Goal: Task Accomplishment & Management: Complete application form

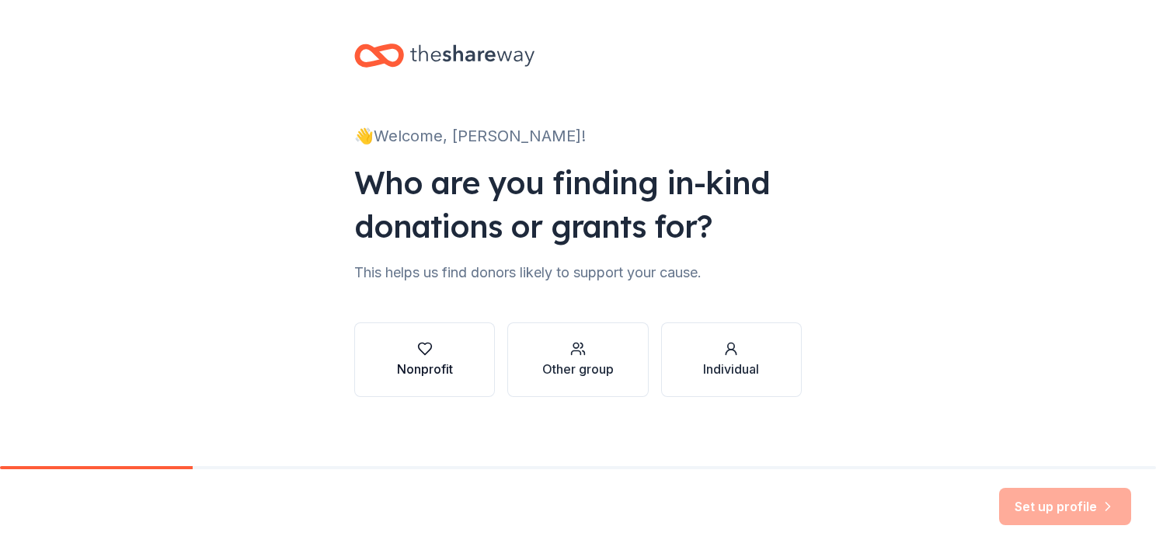
click at [417, 350] on icon "button" at bounding box center [425, 349] width 16 height 16
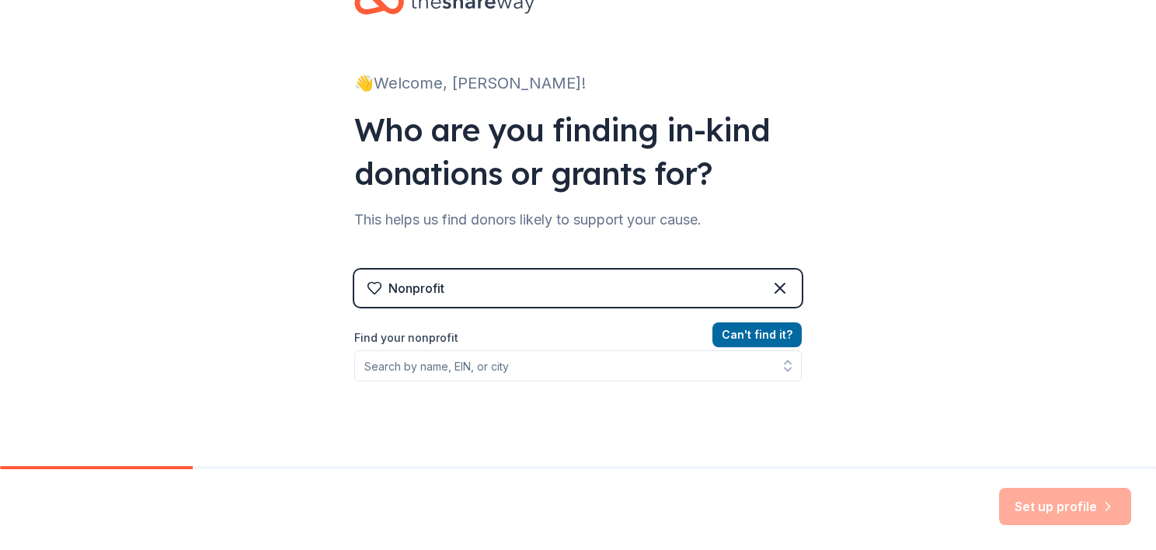
scroll to position [78, 0]
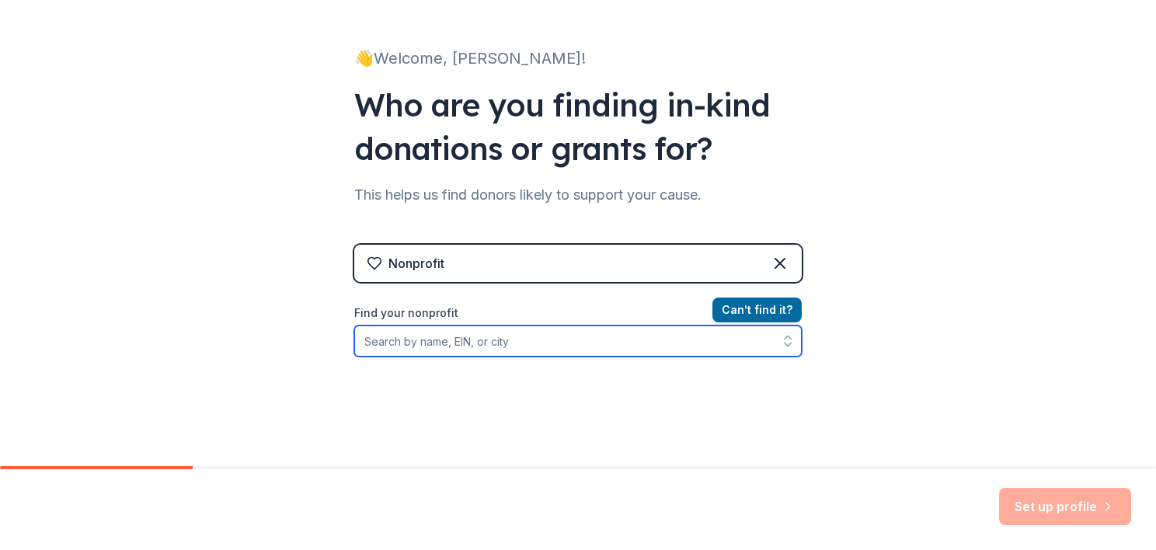
click at [407, 339] on input "Find your nonprofit" at bounding box center [578, 341] width 448 height 31
type input "t"
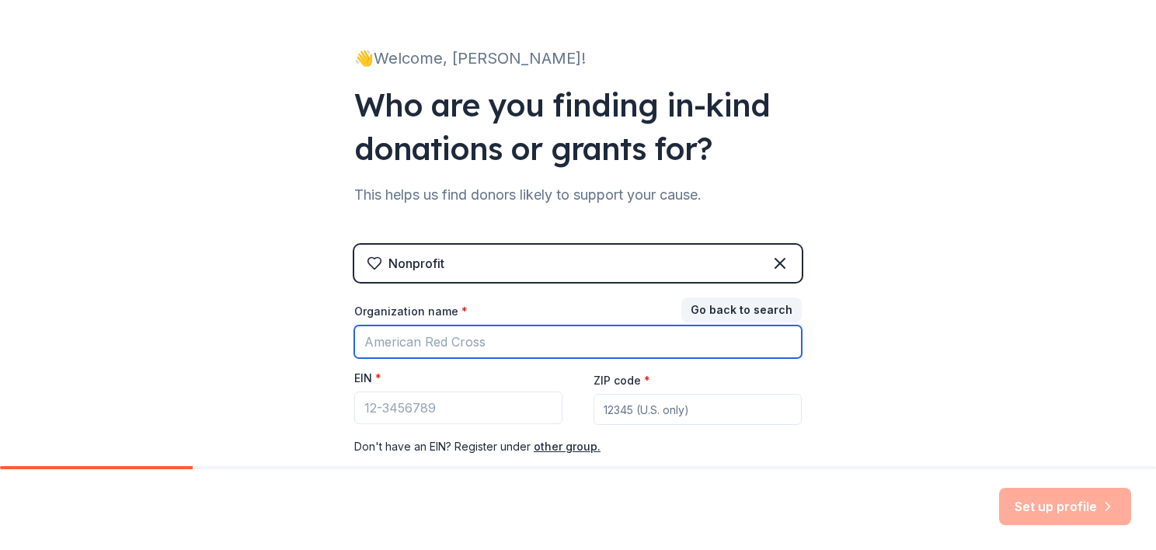
click at [438, 328] on input "Organization name *" at bounding box center [578, 342] width 448 height 33
type input "Place of Possibility"
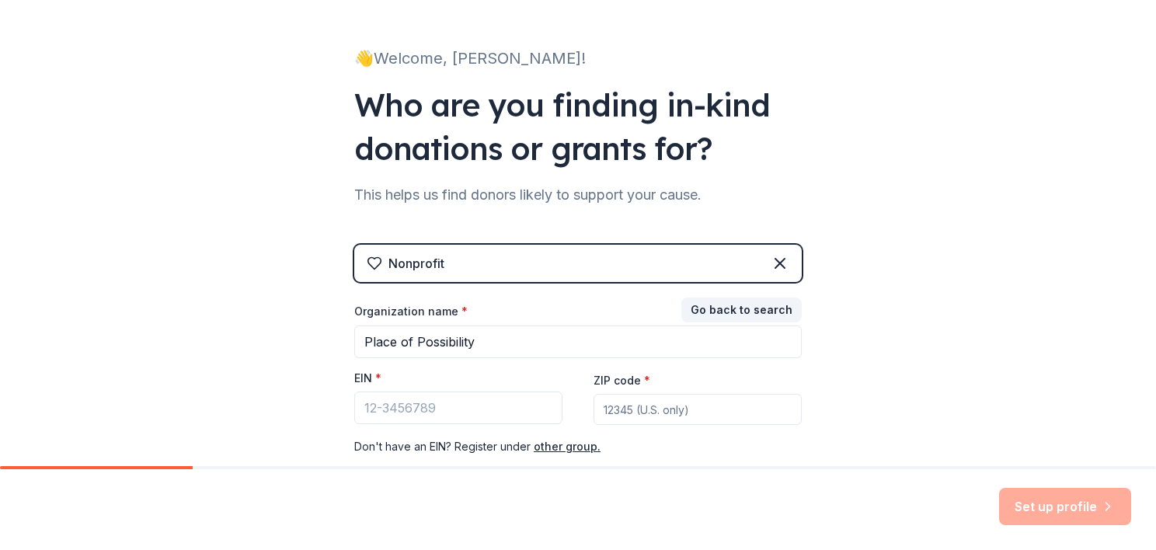
click at [623, 406] on input "ZIP code *" at bounding box center [698, 409] width 208 height 31
type input "32746"
click at [416, 410] on input "EIN *" at bounding box center [458, 408] width 208 height 33
paste input "[US_EMPLOYER_IDENTIFICATION_NUMBER]"
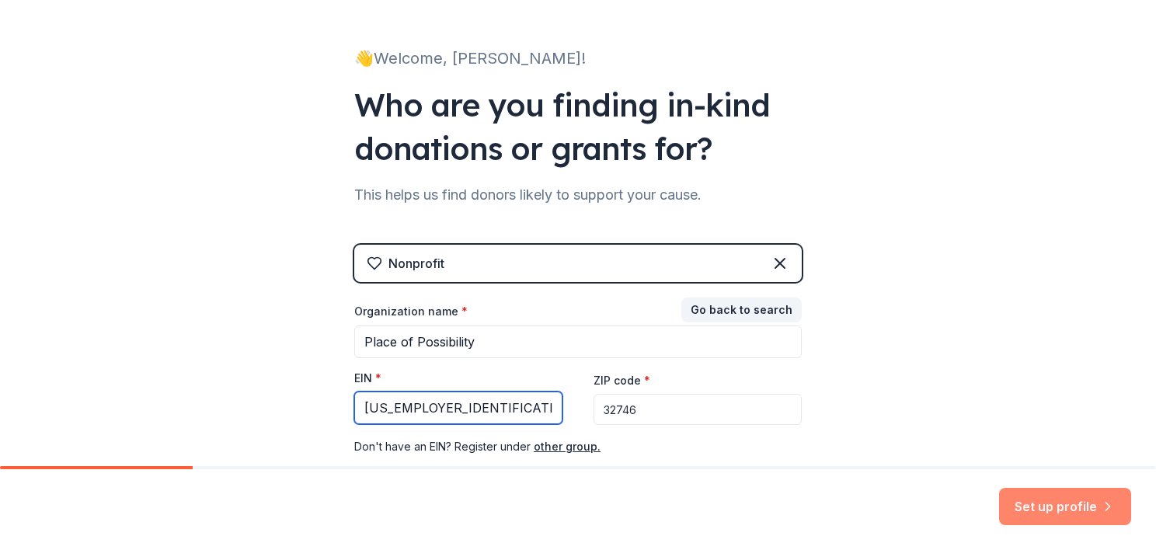
type input "[US_EMPLOYER_IDENTIFICATION_NUMBER]"
click at [1060, 507] on button "Set up profile" at bounding box center [1065, 506] width 132 height 37
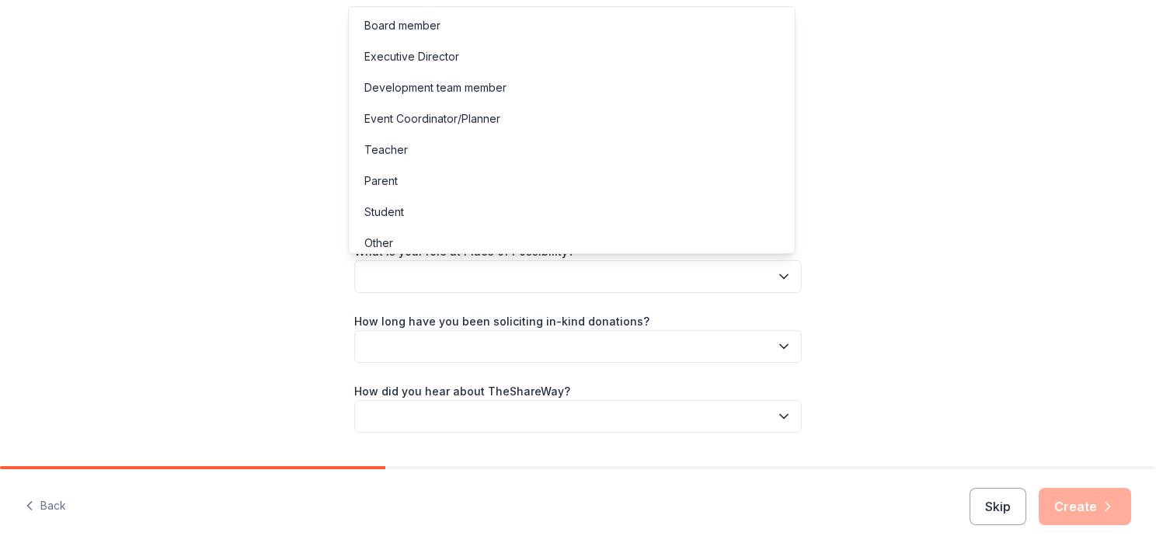
click at [442, 277] on button "button" at bounding box center [578, 276] width 448 height 33
click at [951, 193] on div "Let's finish your profile This helps us personalize your experience. What is yo…" at bounding box center [578, 253] width 1156 height 507
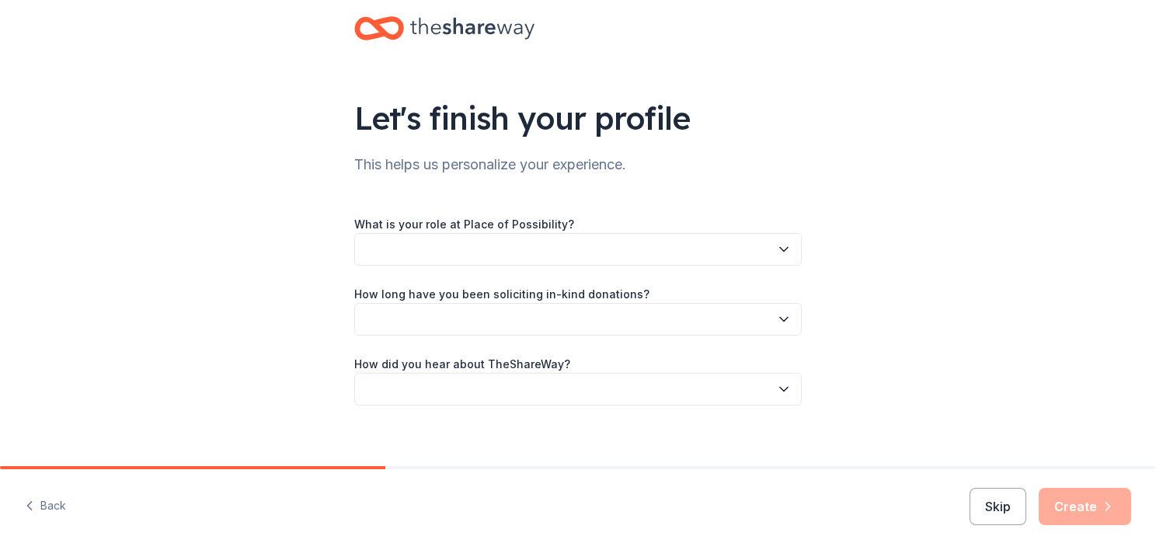
scroll to position [40, 0]
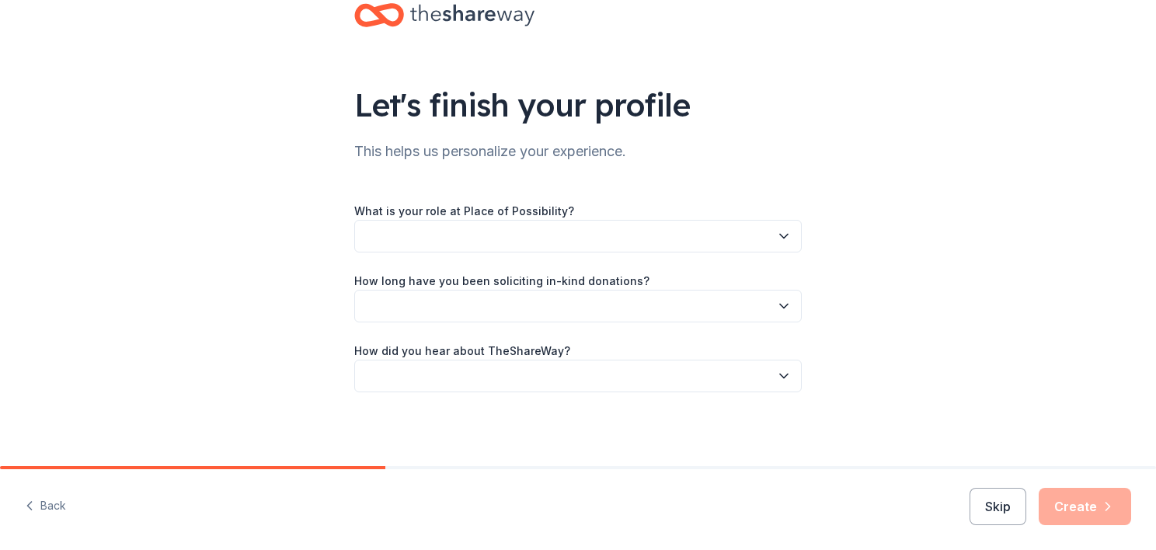
click at [390, 232] on button "button" at bounding box center [578, 236] width 448 height 33
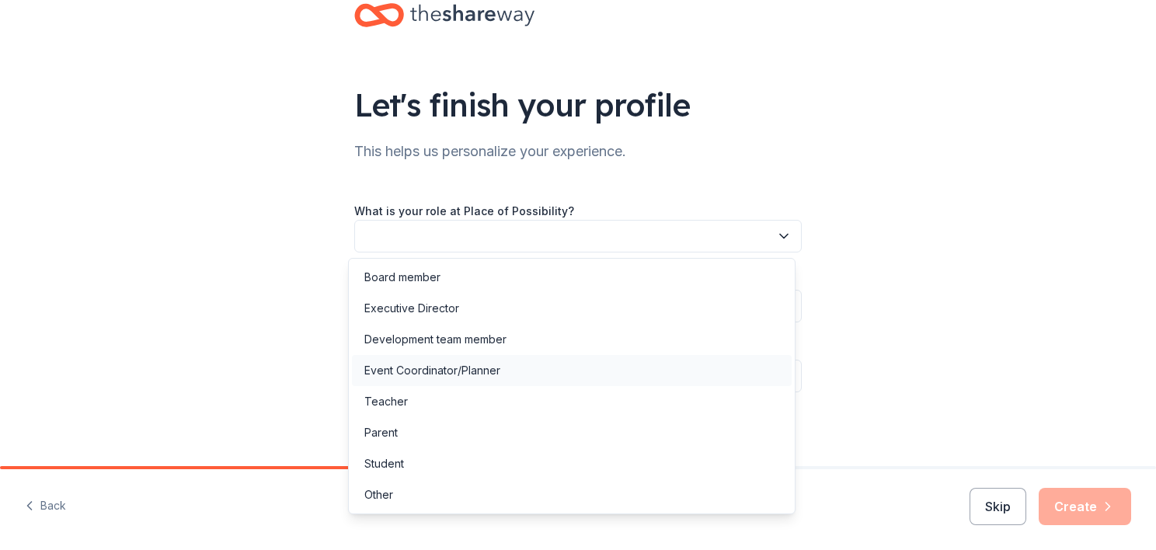
click at [446, 372] on div "Event Coordinator/Planner" at bounding box center [432, 370] width 136 height 19
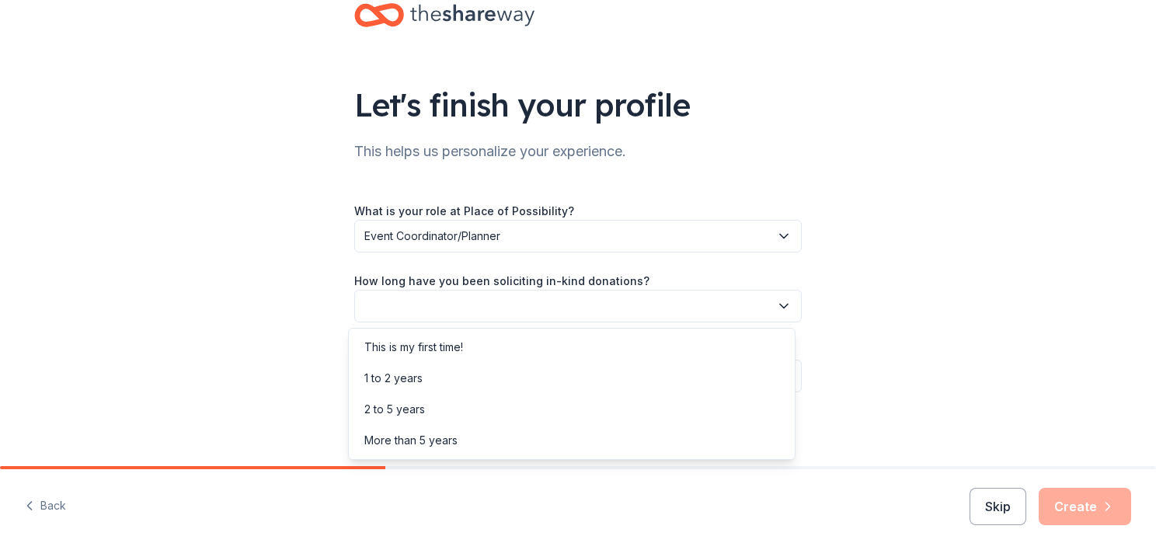
click at [426, 303] on button "button" at bounding box center [578, 306] width 448 height 33
click at [420, 430] on div "More than 5 years" at bounding box center [572, 440] width 440 height 31
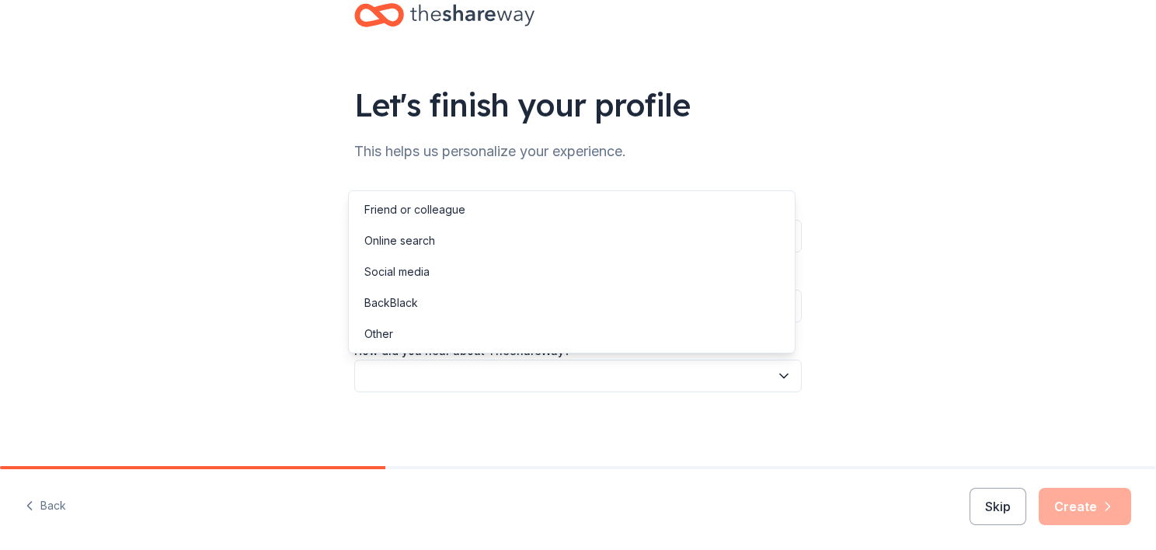
click at [504, 371] on button "button" at bounding box center [578, 376] width 448 height 33
click at [423, 239] on div "Online search" at bounding box center [399, 241] width 71 height 19
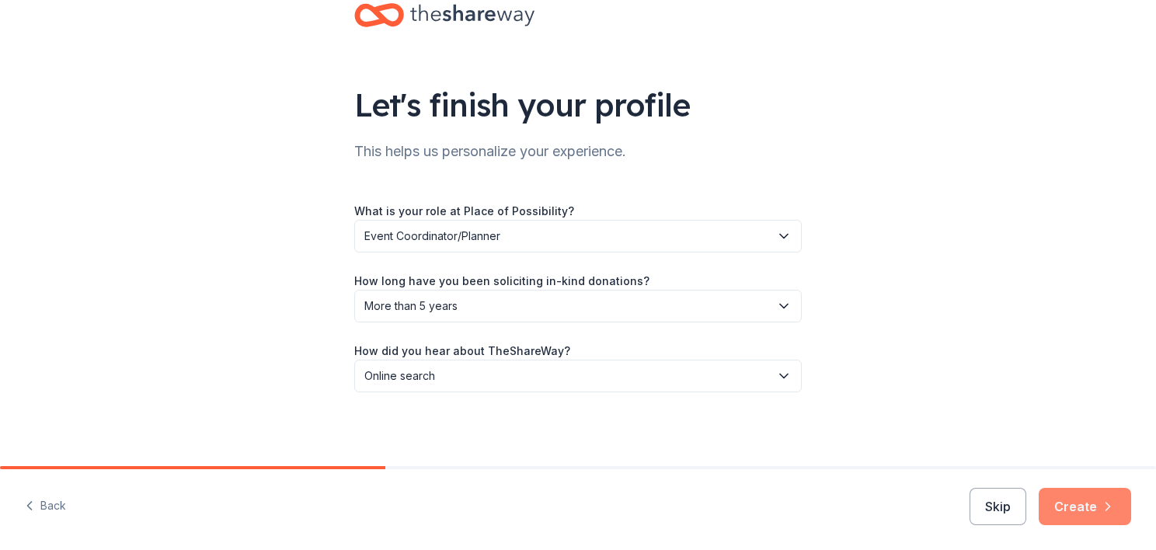
click at [1089, 504] on button "Create" at bounding box center [1085, 506] width 92 height 37
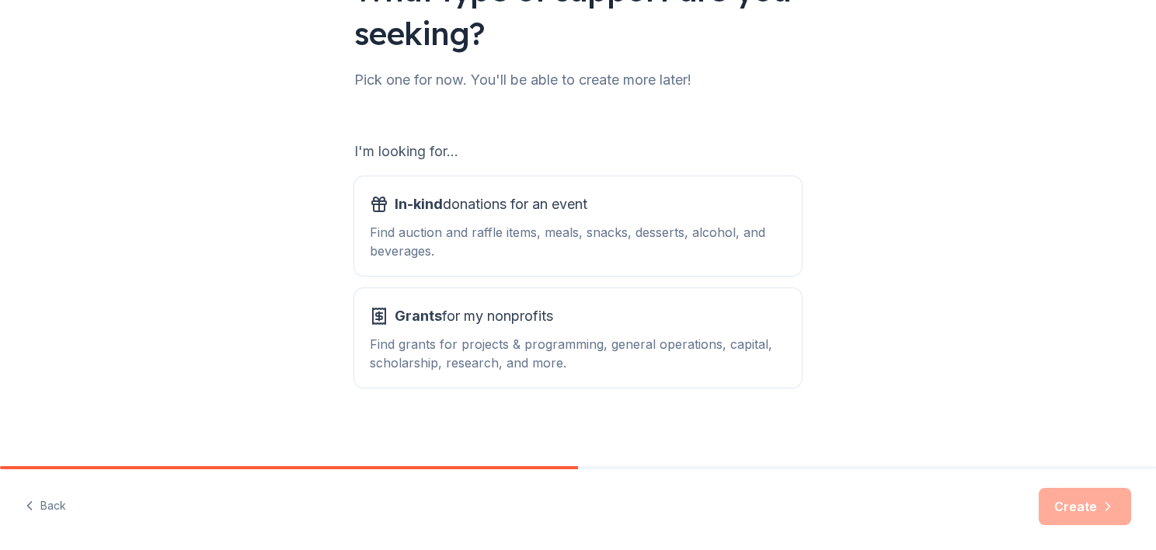
scroll to position [161, 0]
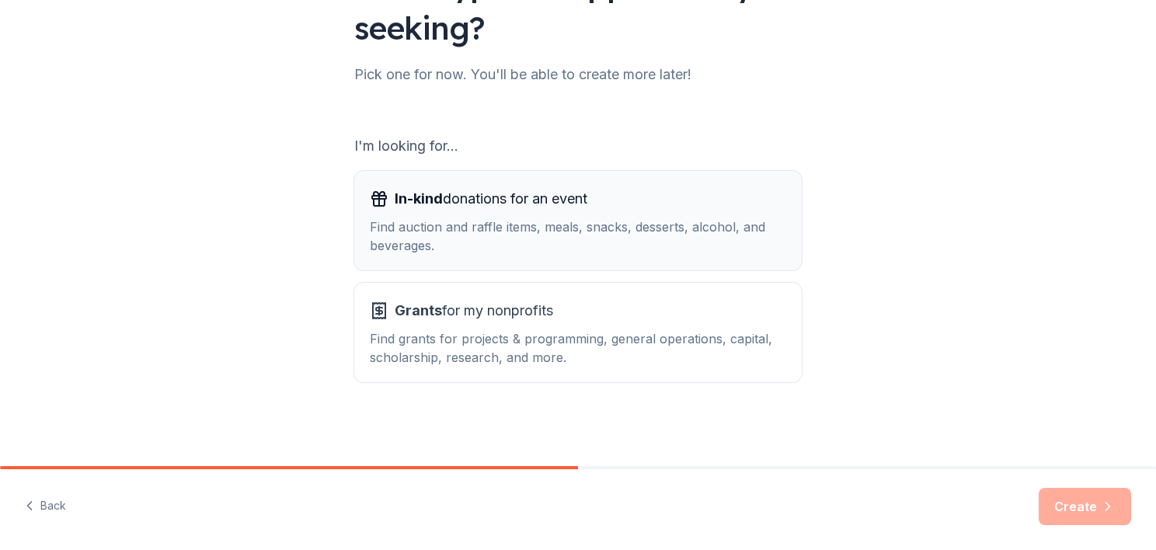
click at [417, 190] on span "In-kind" at bounding box center [419, 198] width 48 height 16
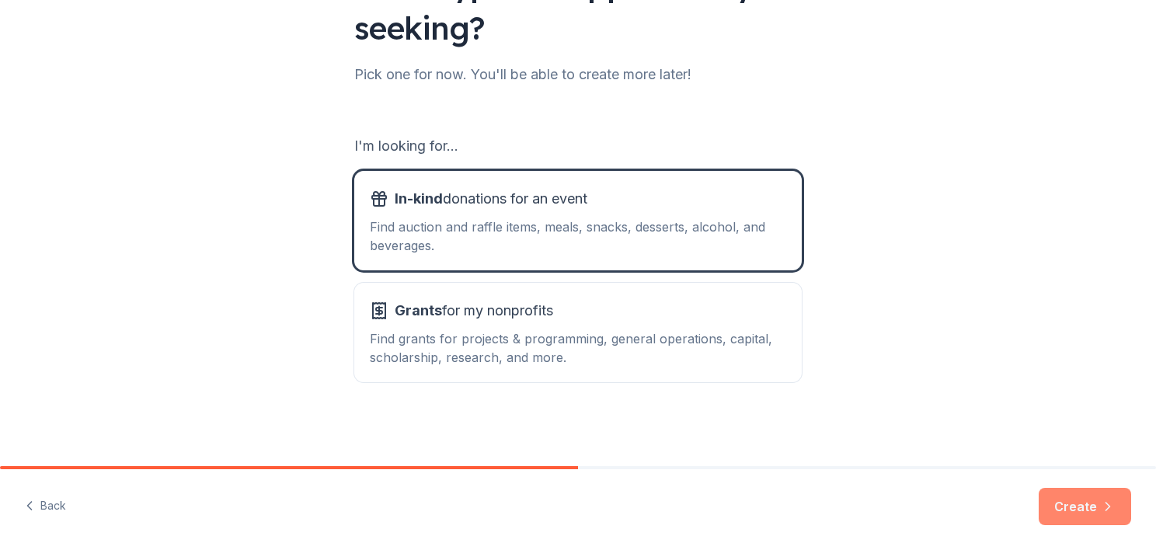
click at [1085, 511] on button "Create" at bounding box center [1085, 506] width 92 height 37
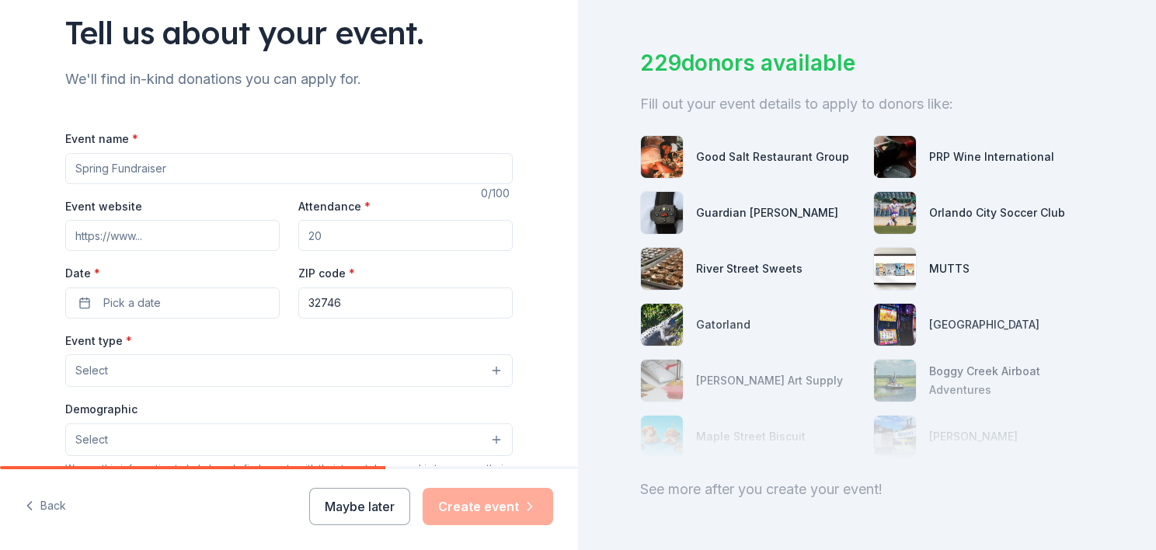
scroll to position [78, 0]
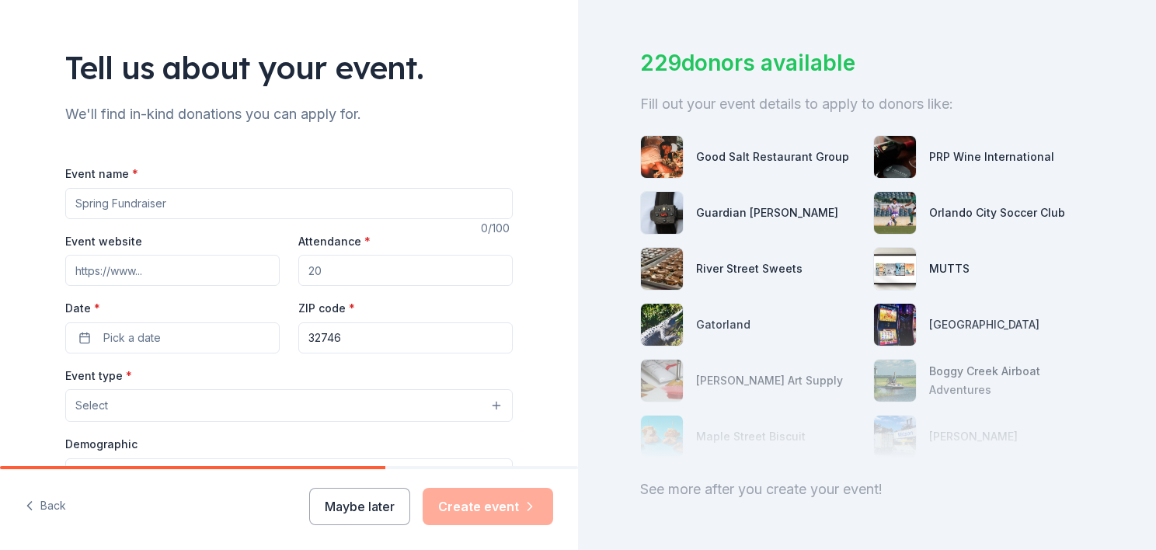
click at [200, 200] on input "Event name *" at bounding box center [289, 203] width 448 height 31
drag, startPoint x: 196, startPoint y: 205, endPoint x: 50, endPoint y: 199, distance: 146.2
click at [50, 199] on div "Tell us about your event. We'll find in-kind donations you can apply for. Event…" at bounding box center [288, 439] width 497 height 1034
type input "Bowties and Butterflies"
click at [170, 266] on input "Event website" at bounding box center [172, 270] width 214 height 31
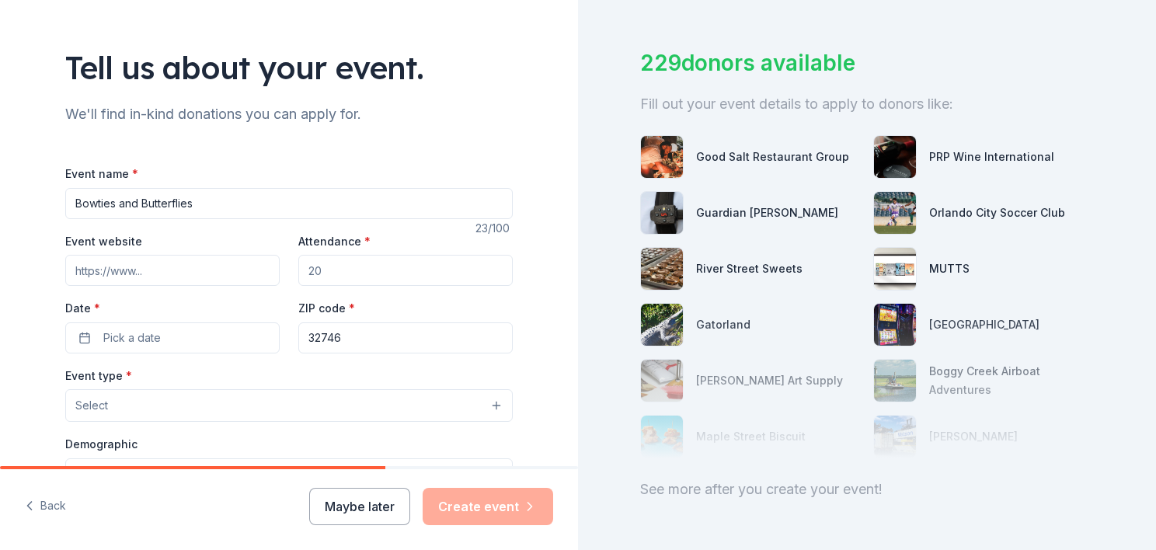
paste input "https://www.theplaceofpossibility.org/bowties-and-butterflies"
type input "https://www.theplaceofpossibility.org/bowties-and-butterflies"
click at [340, 270] on input "Attendance *" at bounding box center [405, 270] width 214 height 31
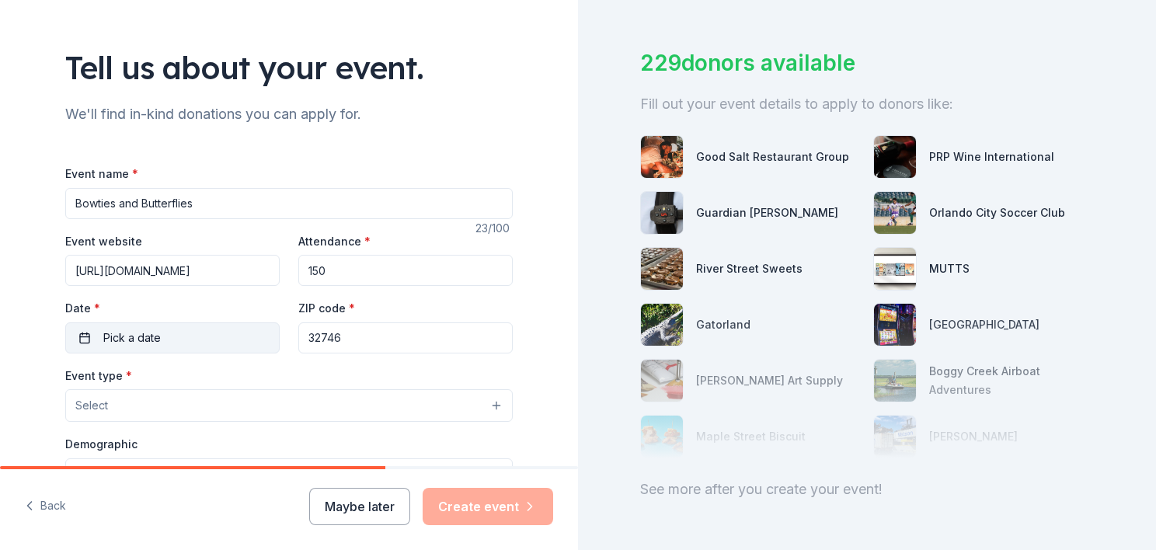
type input "150"
click at [171, 326] on button "Pick a date" at bounding box center [172, 337] width 214 height 31
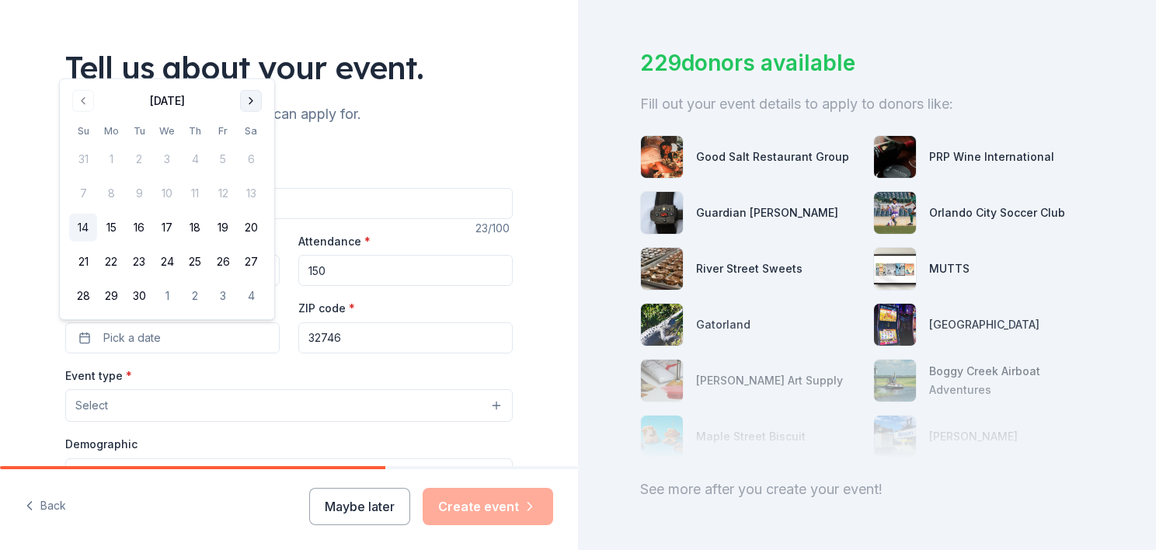
click at [255, 103] on button "Go to next month" at bounding box center [251, 101] width 22 height 22
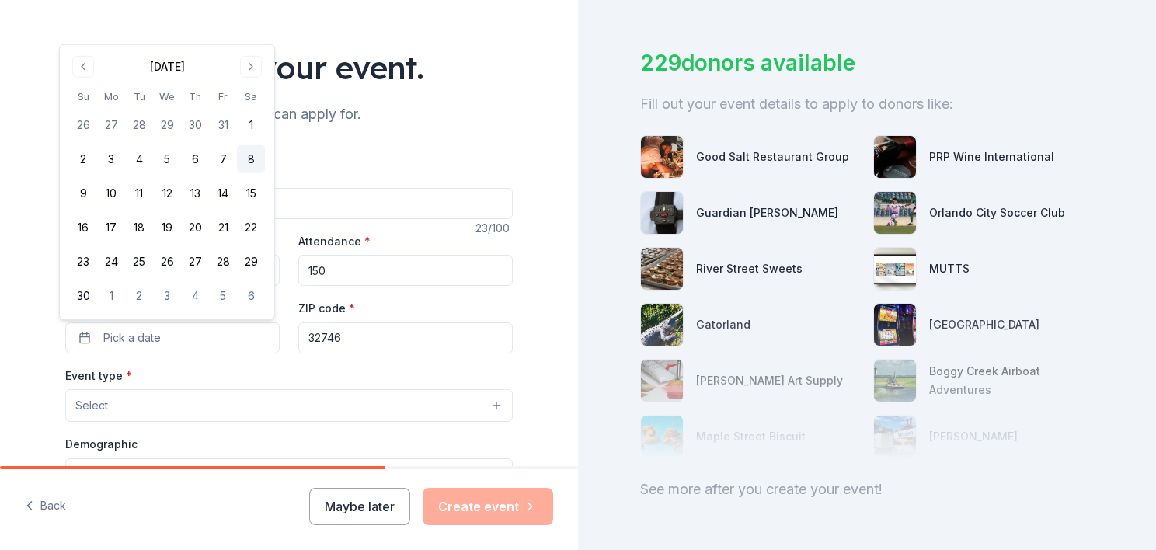
click at [254, 155] on button "8" at bounding box center [251, 159] width 28 height 28
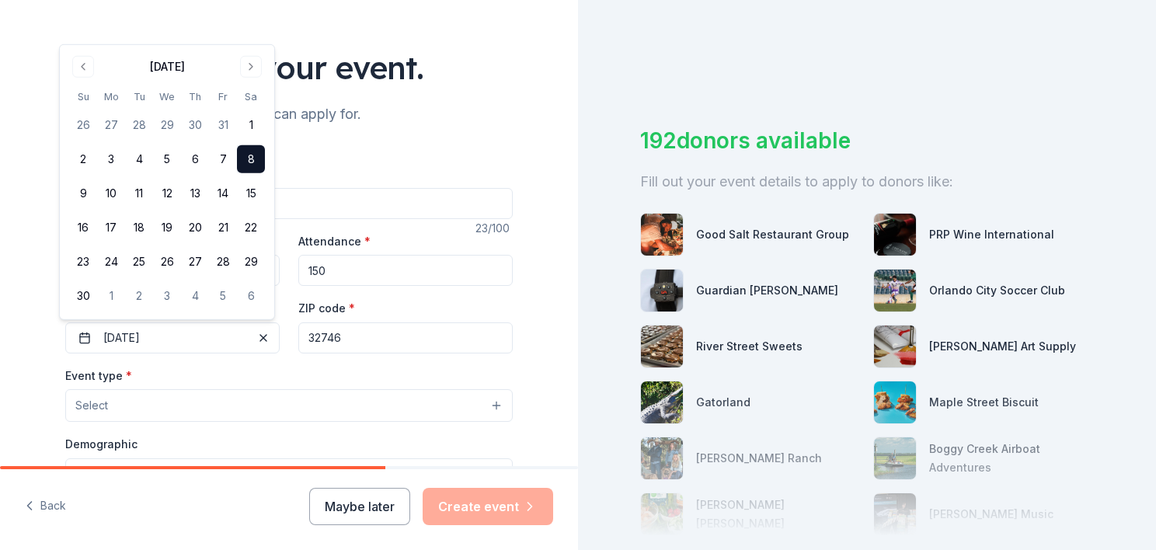
click at [152, 411] on button "Select" at bounding box center [289, 405] width 448 height 33
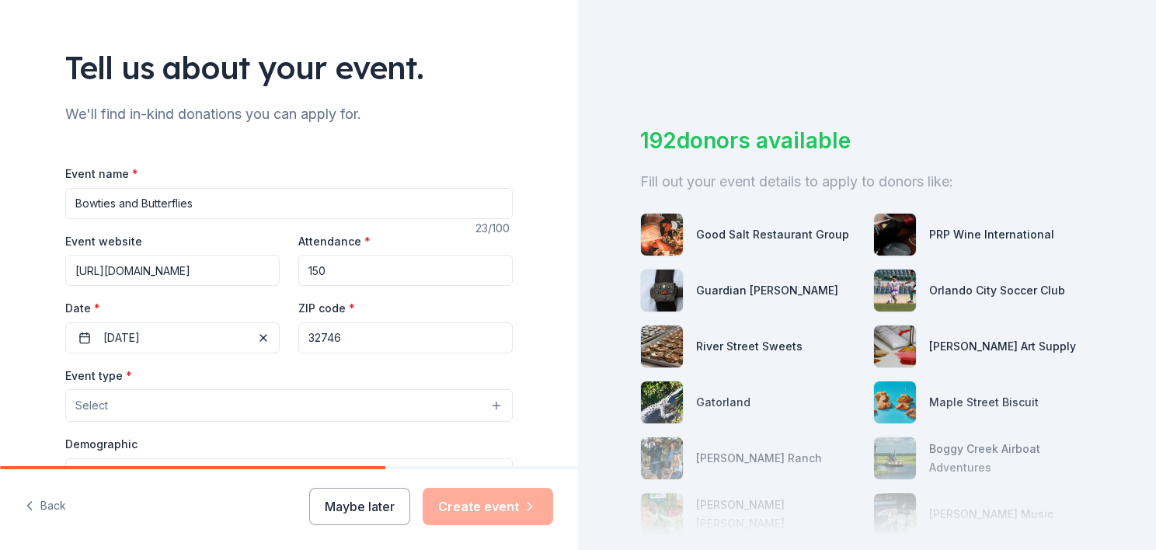
click at [152, 410] on button "Select" at bounding box center [289, 405] width 448 height 33
click at [493, 406] on button "Select" at bounding box center [289, 405] width 448 height 33
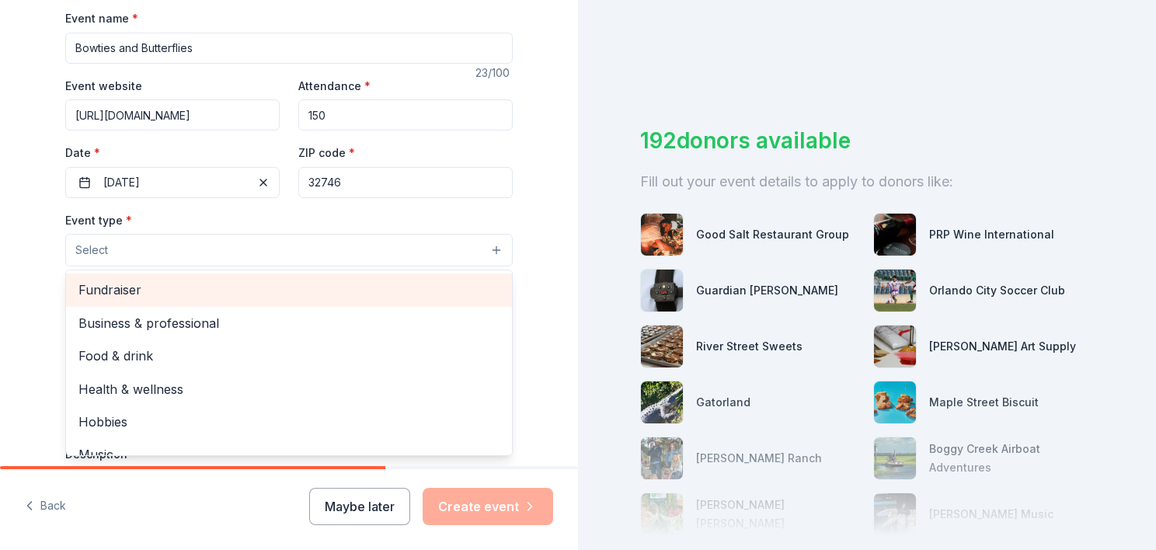
click at [167, 288] on span "Fundraiser" at bounding box center [288, 290] width 421 height 20
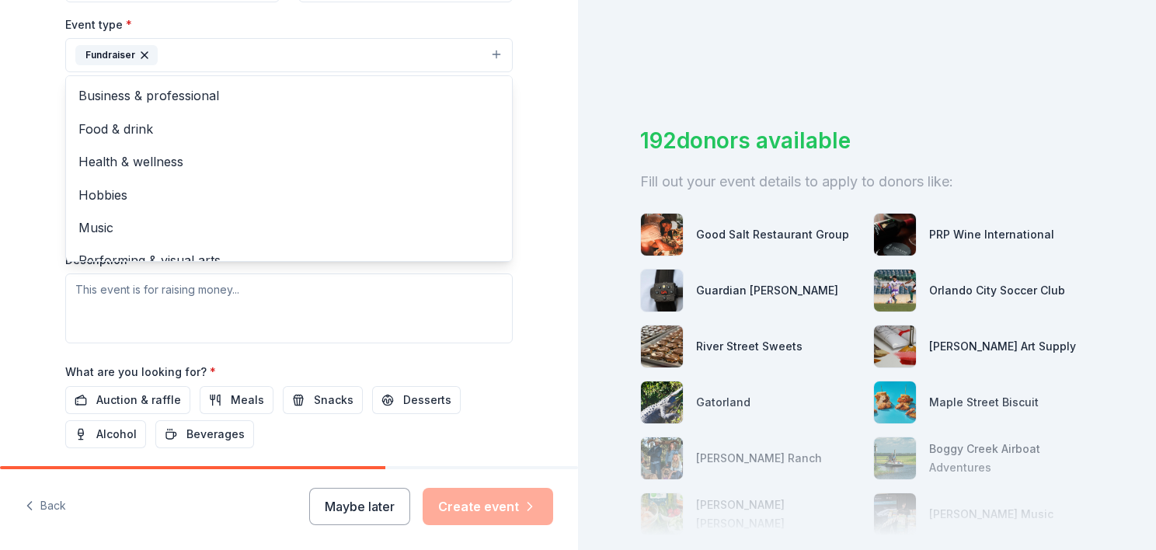
scroll to position [466, 0]
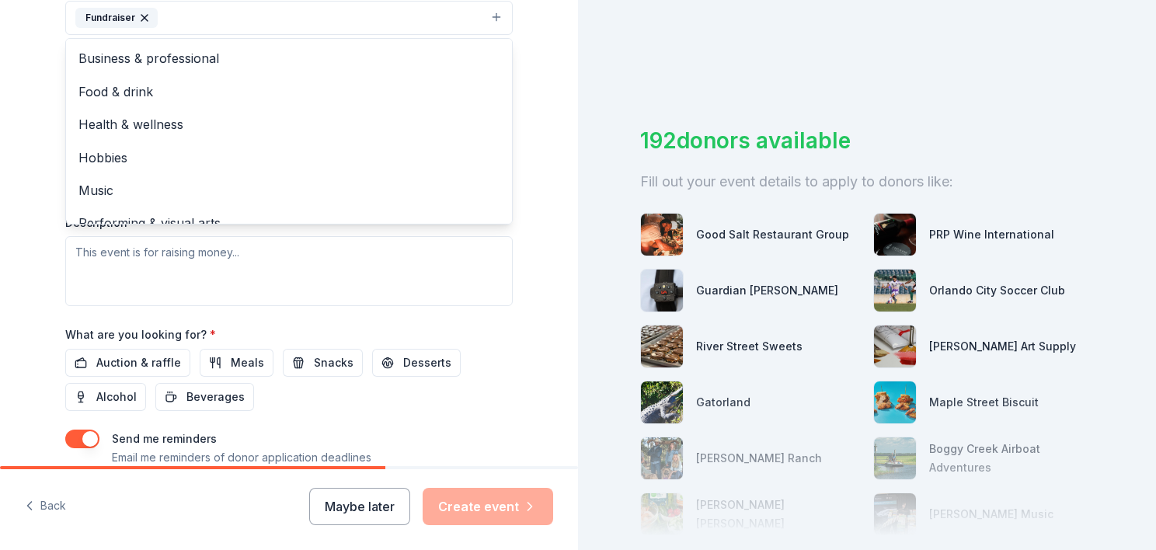
click at [193, 250] on div "Event type * Fundraiser Business & professional Food & drink Health & wellness …" at bounding box center [289, 141] width 448 height 329
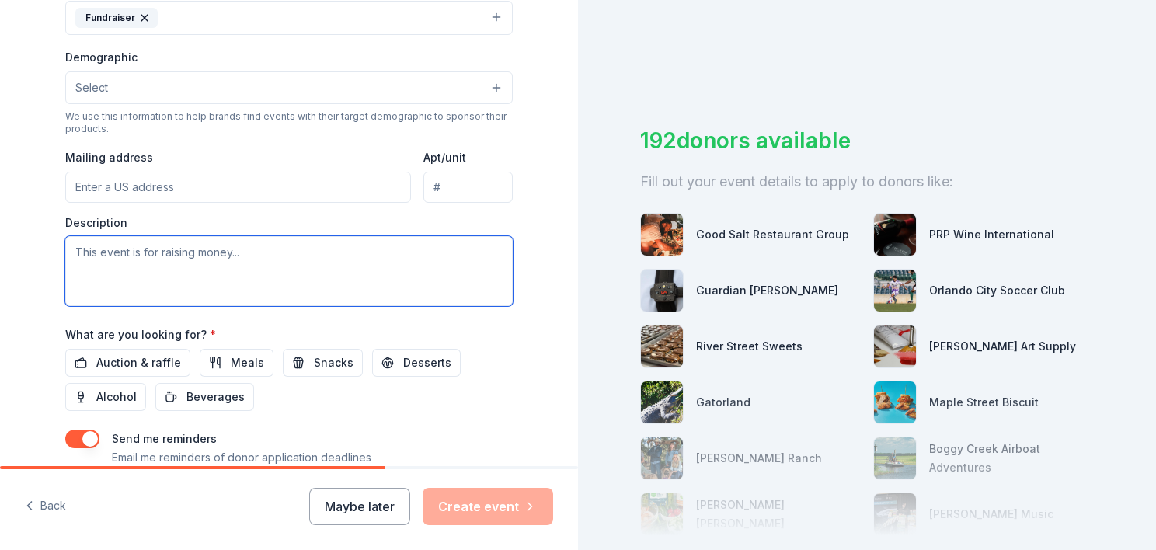
click at [193, 250] on textarea at bounding box center [289, 271] width 448 height 70
paste textarea "We are a non-profit in Lake Mary, FL. (I am reaching out for a donation to our …"
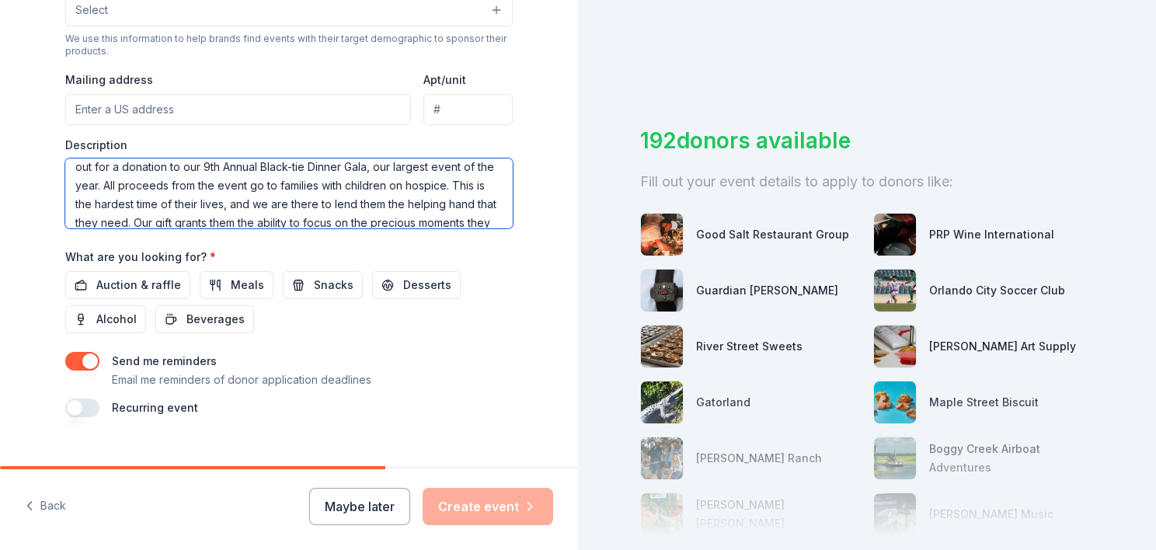
scroll to position [0, 0]
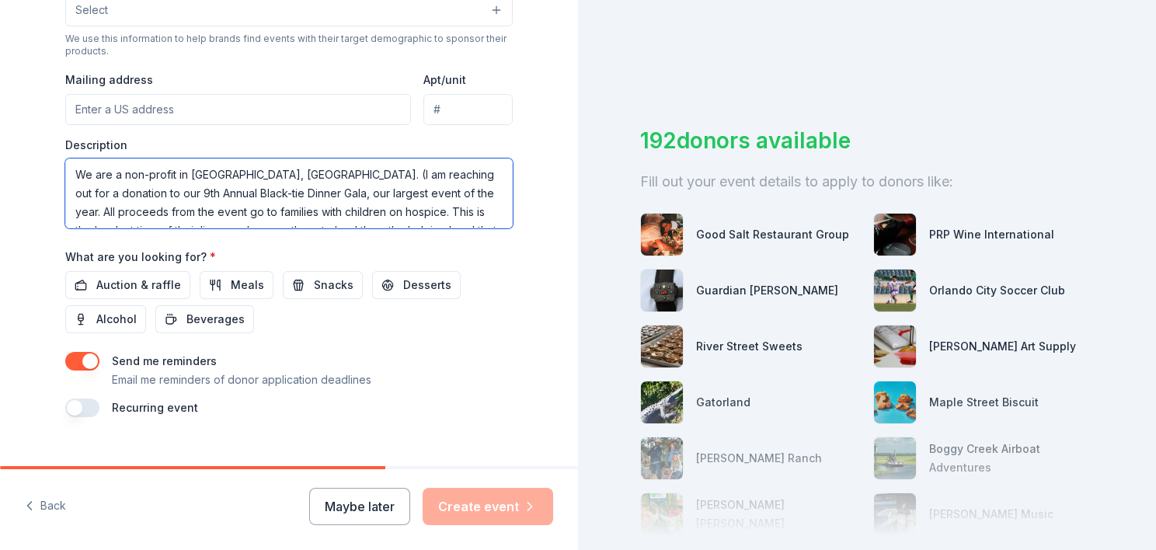
click at [263, 174] on textarea "We are a non-profit in Lake Mary, FL. (I am reaching out for a donation to our …" at bounding box center [289, 194] width 448 height 70
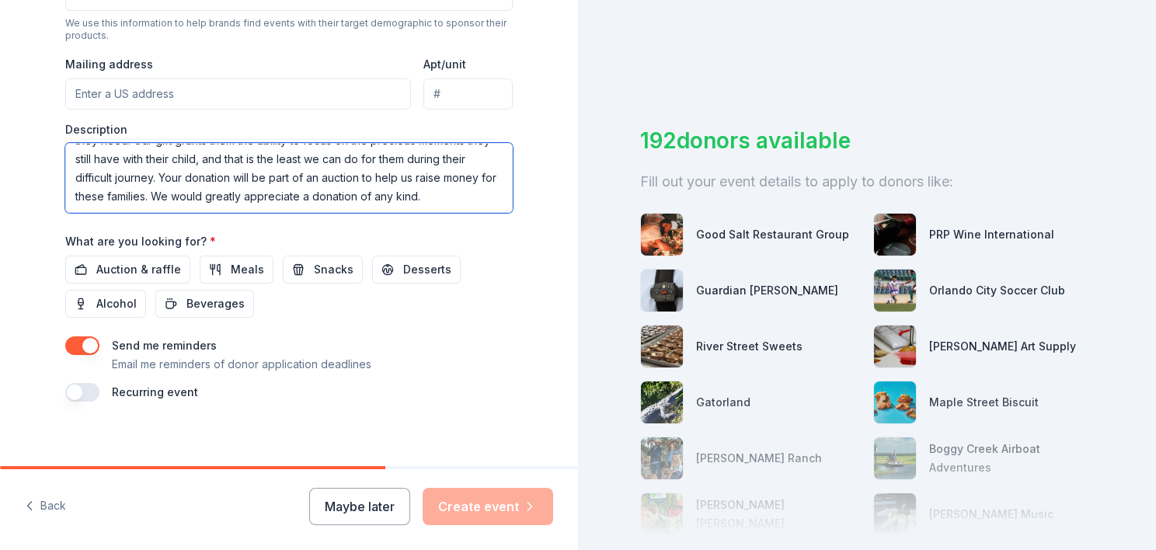
scroll to position [569, 0]
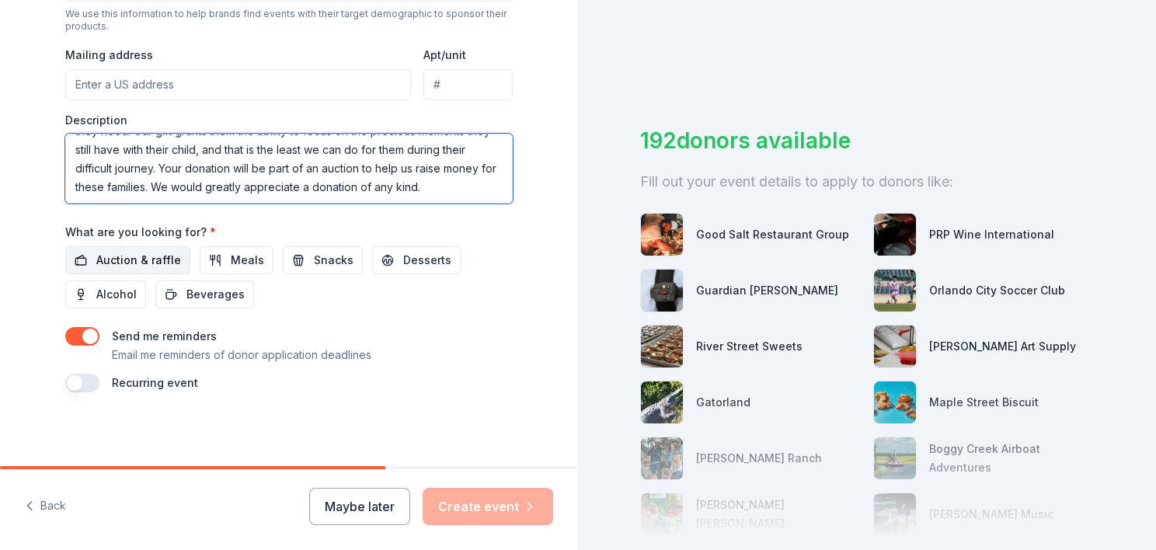
type textarea "We are a non-profit in Lake Mary, FL. I am reaching out for a donation to our 9…"
click at [128, 258] on span "Auction & raffle" at bounding box center [138, 260] width 85 height 19
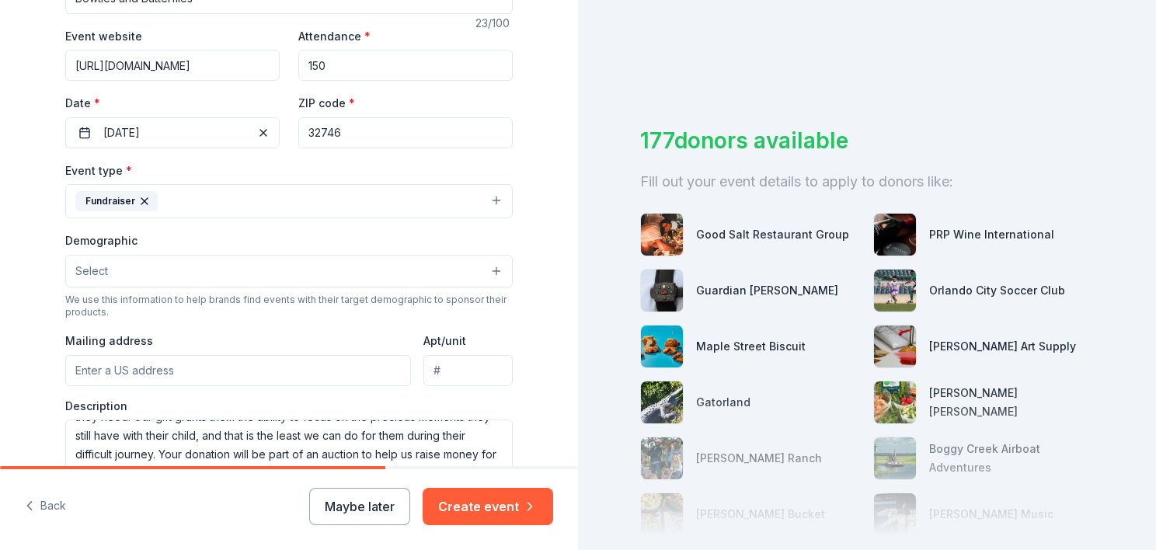
scroll to position [258, 0]
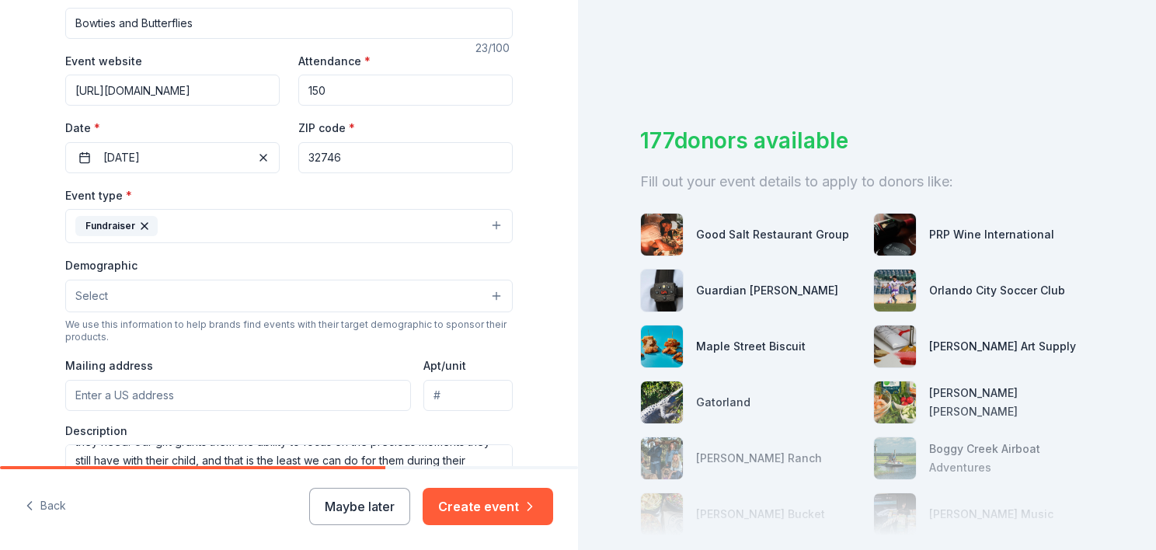
click at [153, 291] on button "Select" at bounding box center [289, 296] width 448 height 33
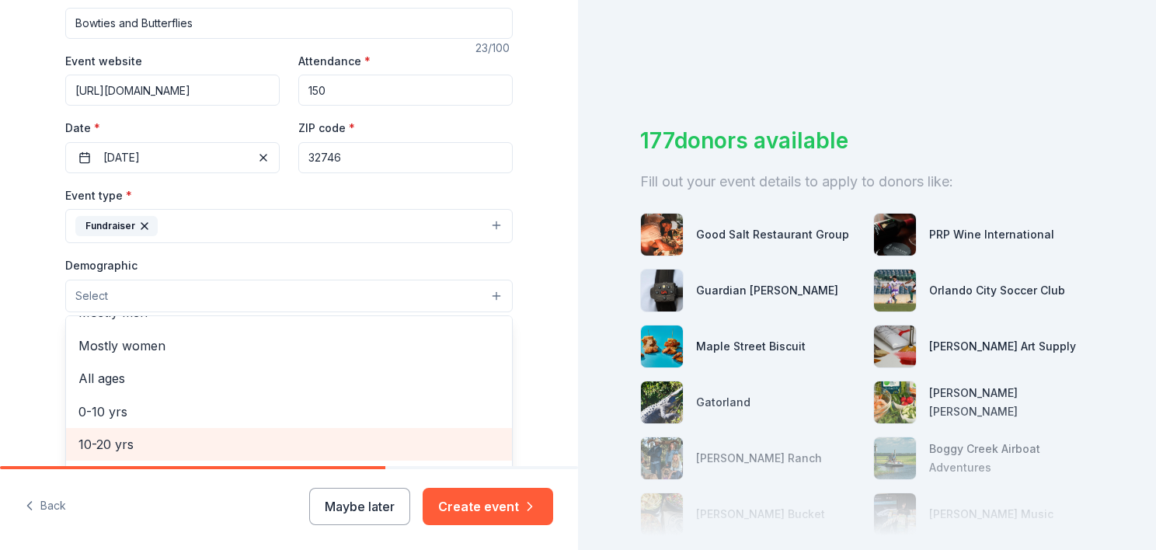
scroll to position [0, 0]
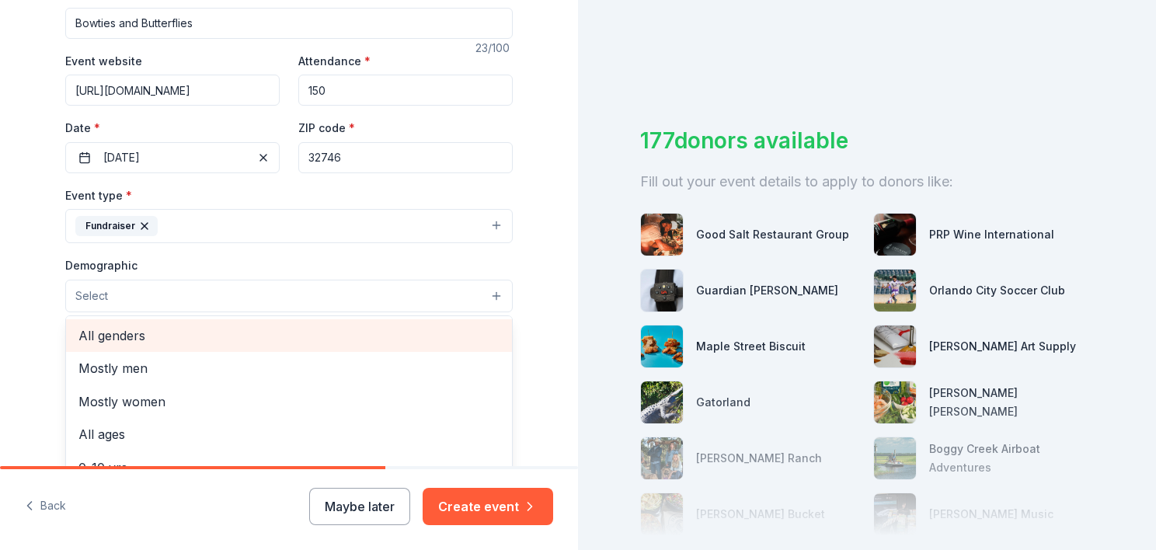
click at [144, 344] on span "All genders" at bounding box center [288, 336] width 421 height 20
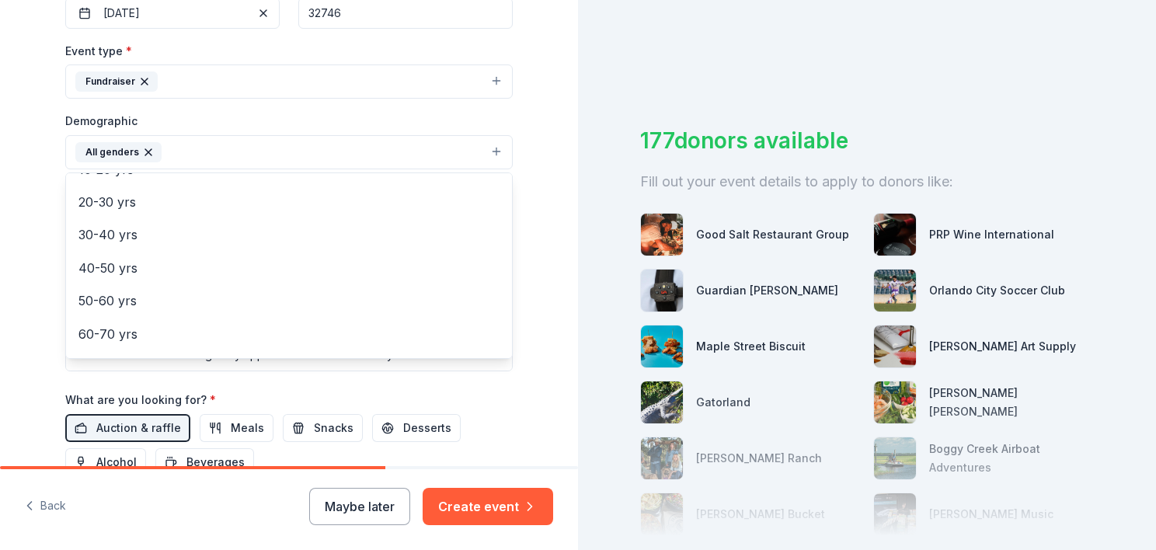
scroll to position [491, 0]
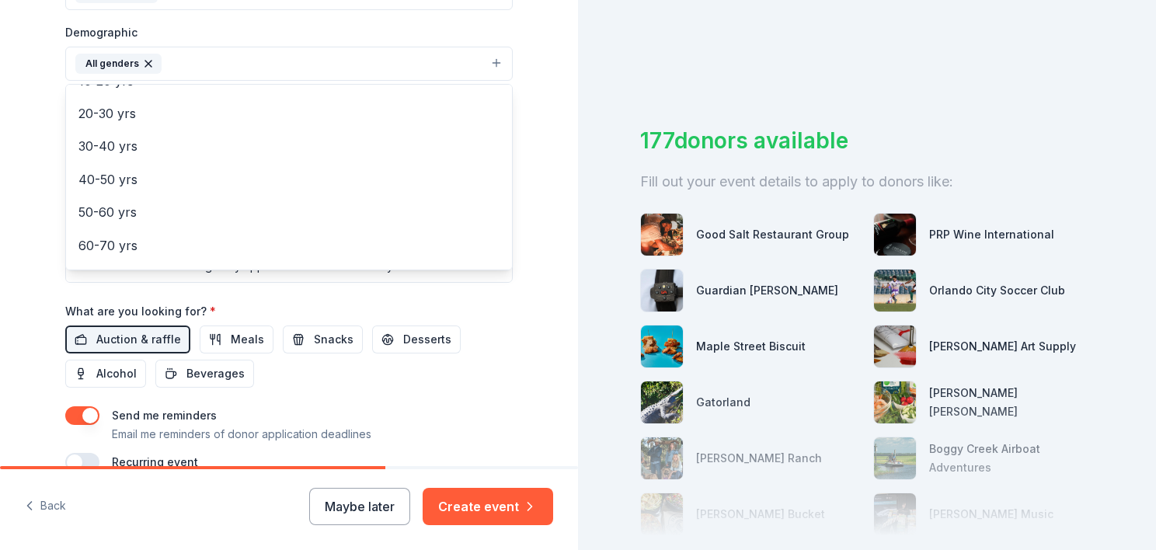
click at [312, 300] on div "Event name * Bowties and Butterflies 23 /100 Event website https://www.theplace…" at bounding box center [289, 111] width 448 height 721
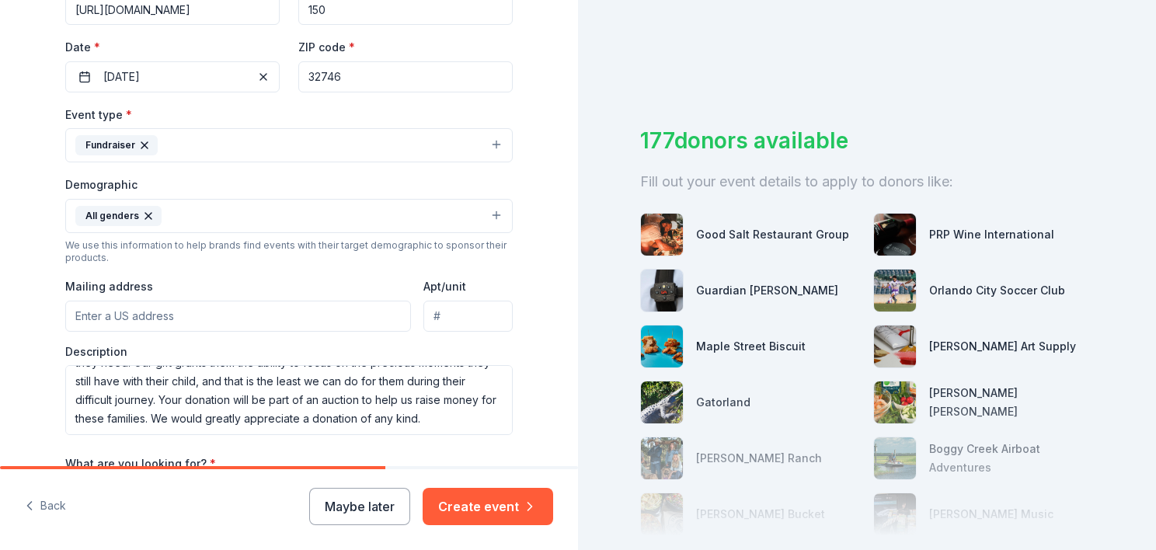
scroll to position [336, 0]
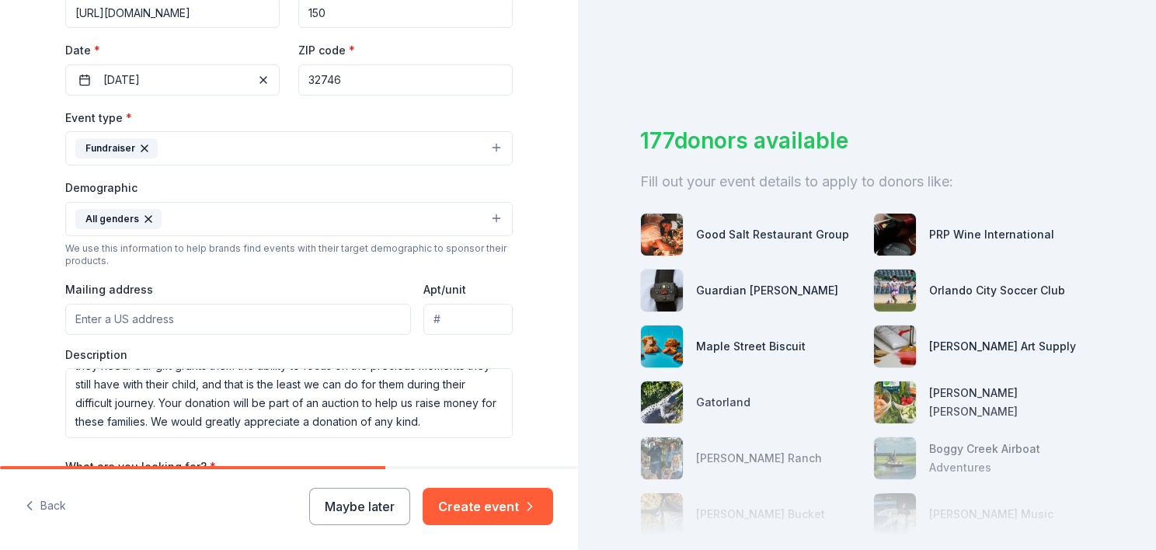
click at [180, 318] on input "Mailing address" at bounding box center [238, 319] width 346 height 31
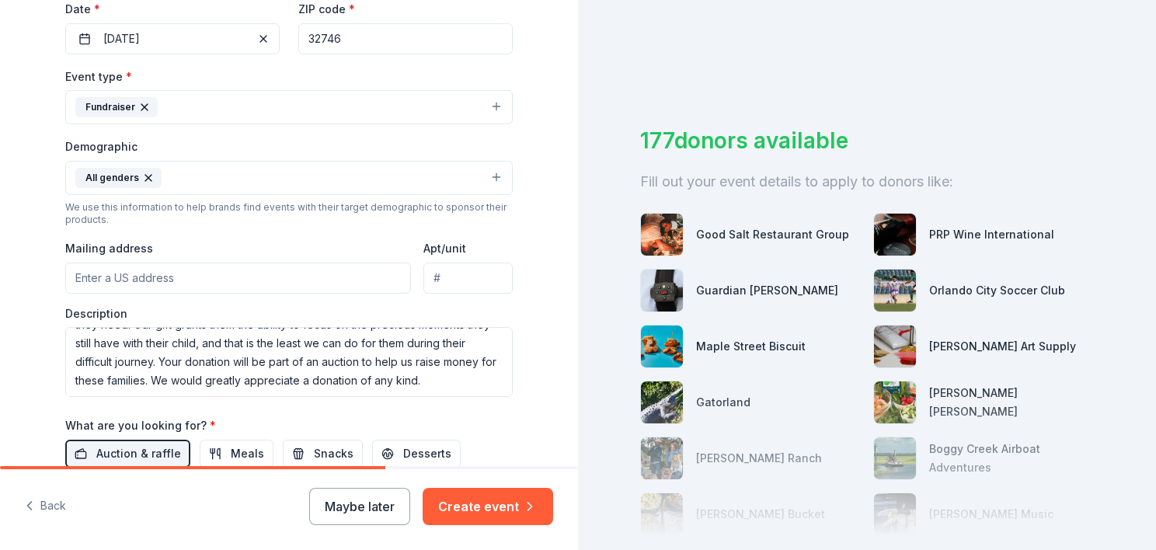
scroll to position [413, 0]
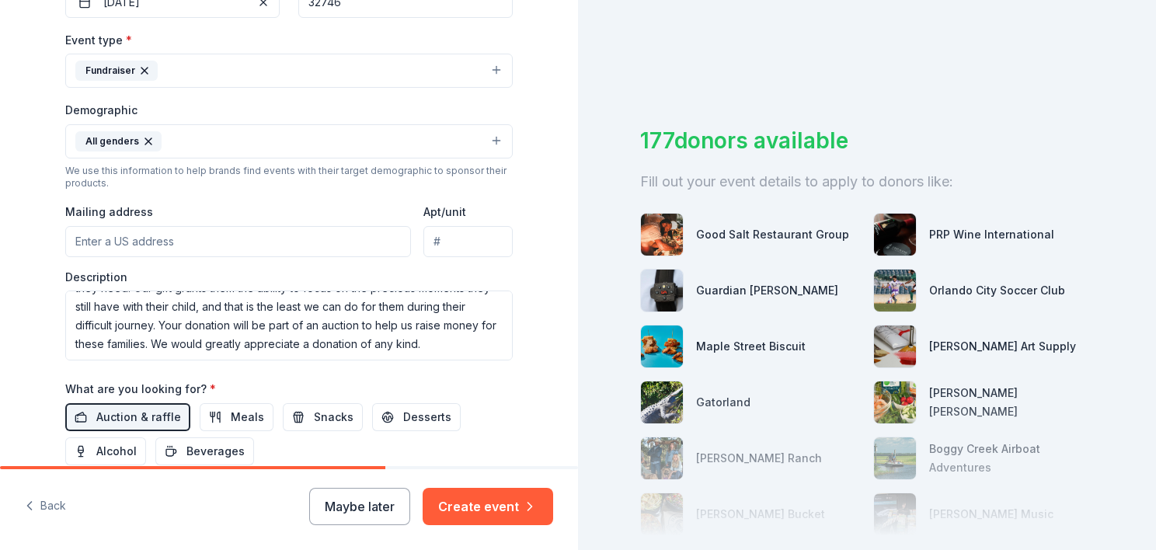
click at [167, 236] on input "Mailing address" at bounding box center [238, 241] width 346 height 31
paste input "Lake Mary Family Care Attn: Sydney Dillehay 330 Waymont Court Lake Mary, FL 327…"
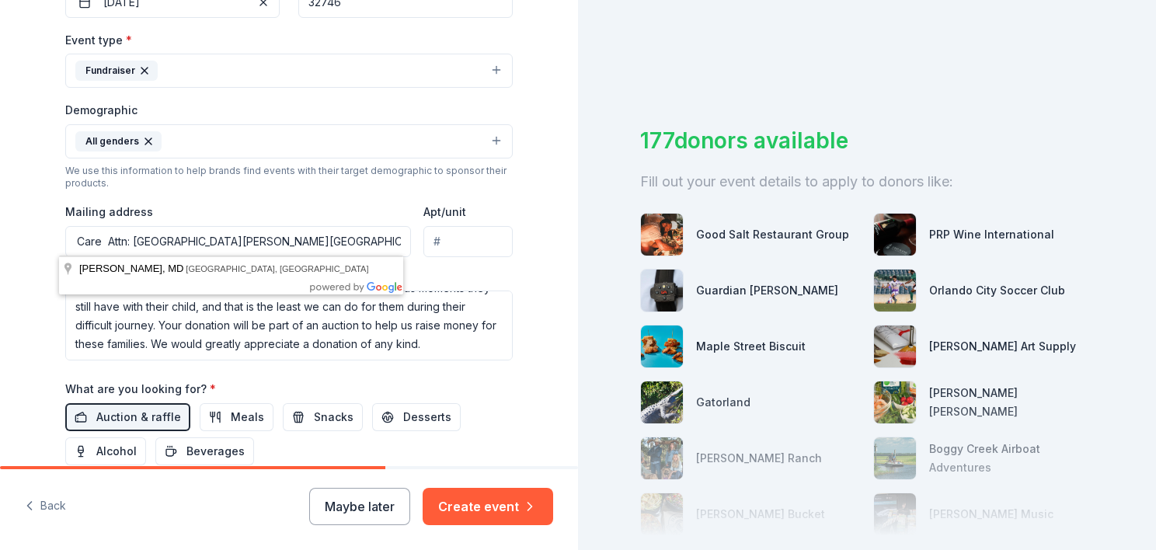
type input "Lake Mary Family Care Attn: Sydney Dillehay 330 Waymont Court Lake Mary, FL 327…"
click at [523, 179] on div "Tell us about your event. We'll find in-kind donations you can apply for. Event…" at bounding box center [288, 105] width 497 height 1037
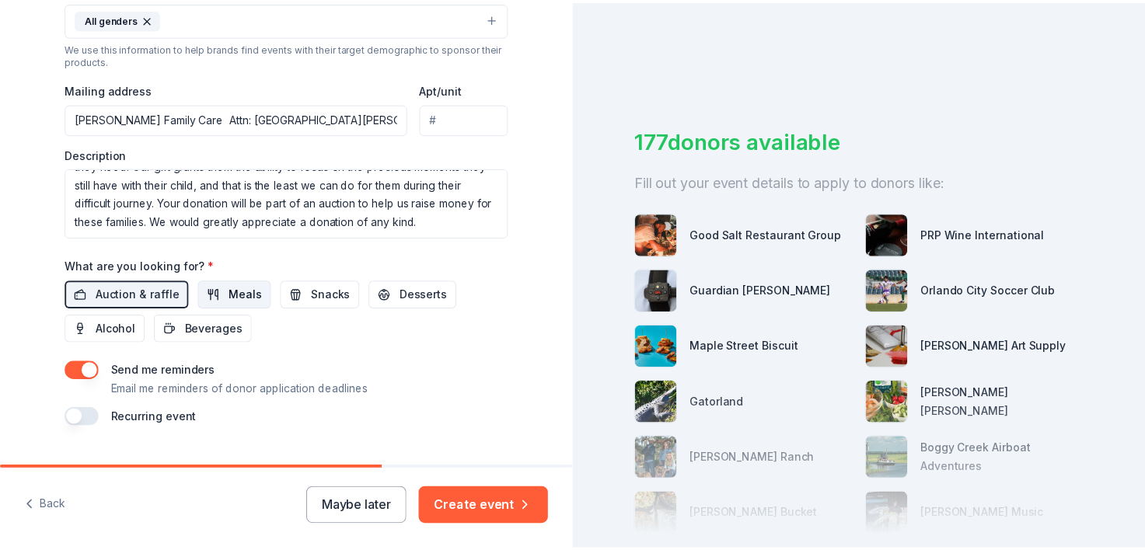
scroll to position [570, 0]
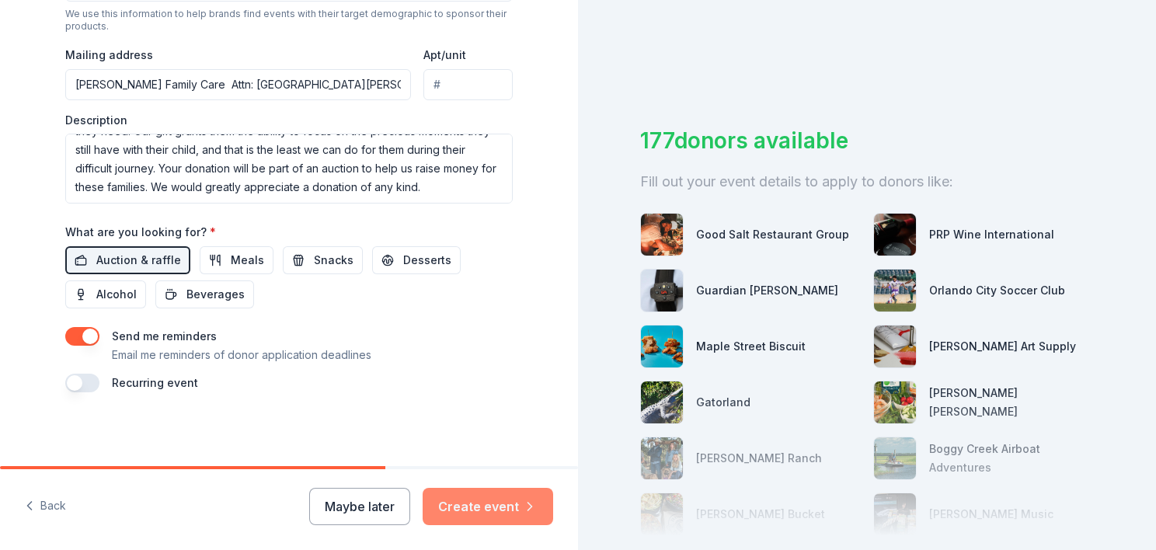
click at [496, 510] on button "Create event" at bounding box center [488, 506] width 131 height 37
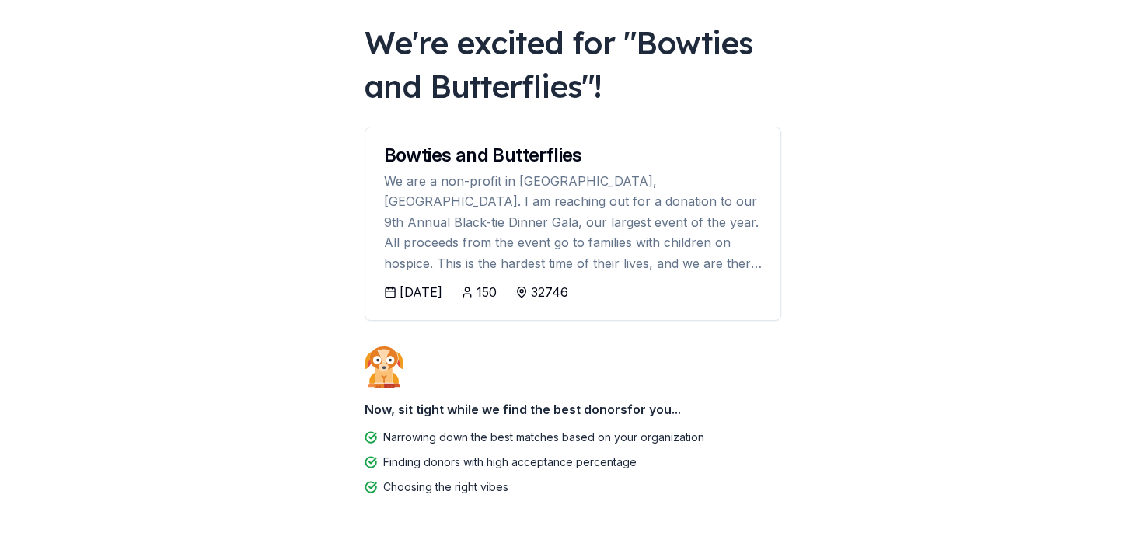
scroll to position [127, 0]
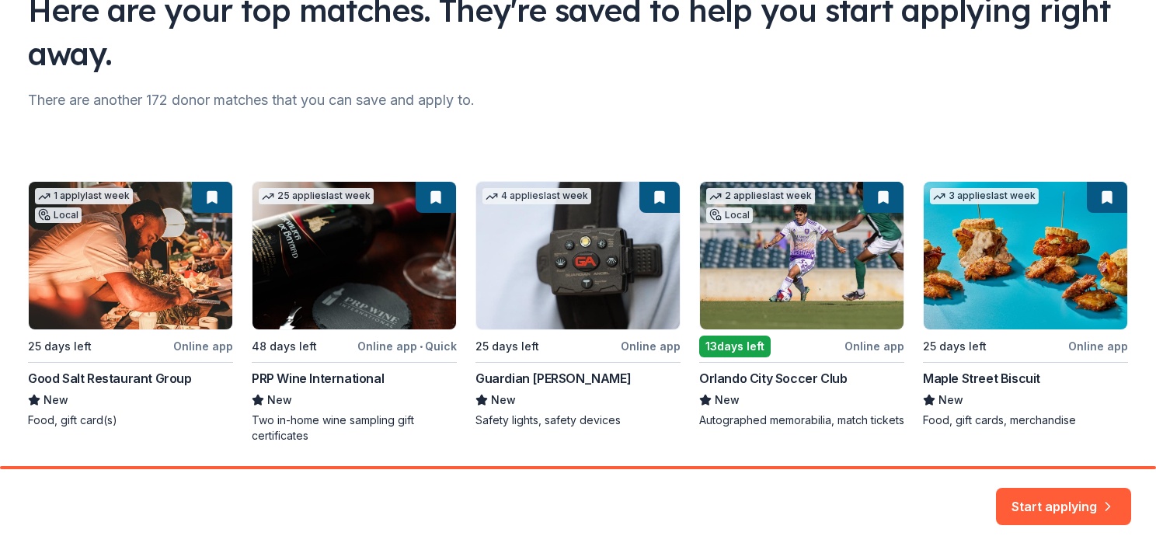
scroll to position [109, 0]
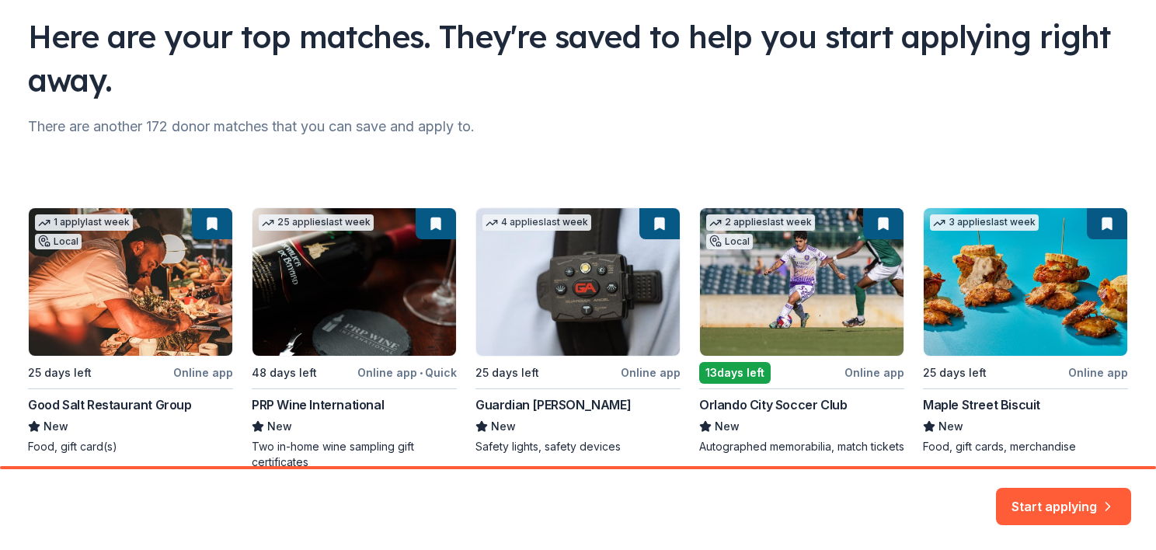
click at [205, 222] on div "1 apply last week Local 25 days left Online app Good Salt Restaurant Group New …" at bounding box center [578, 338] width 1100 height 263
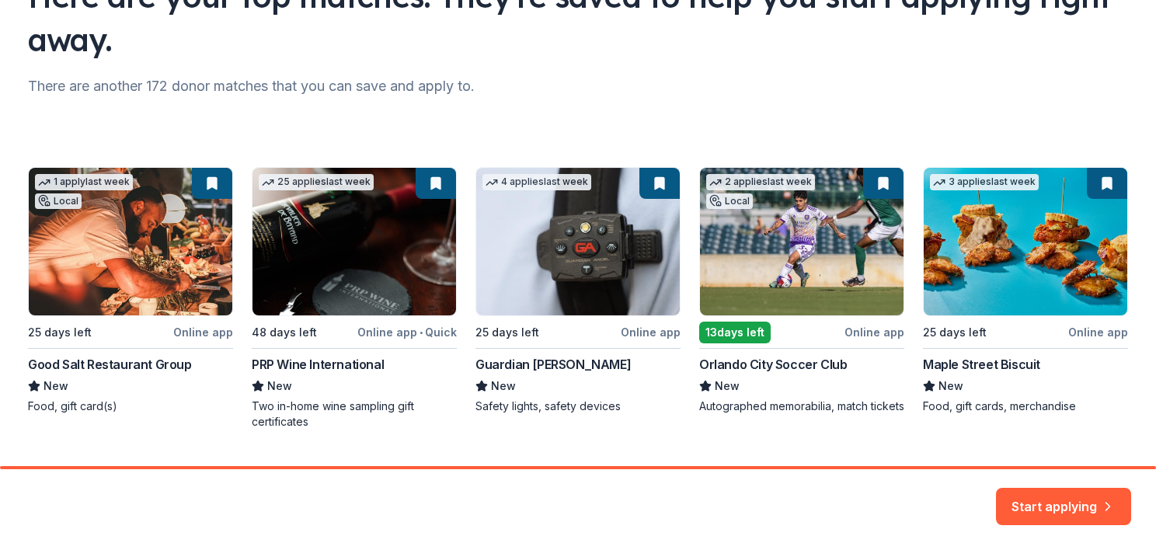
scroll to position [186, 0]
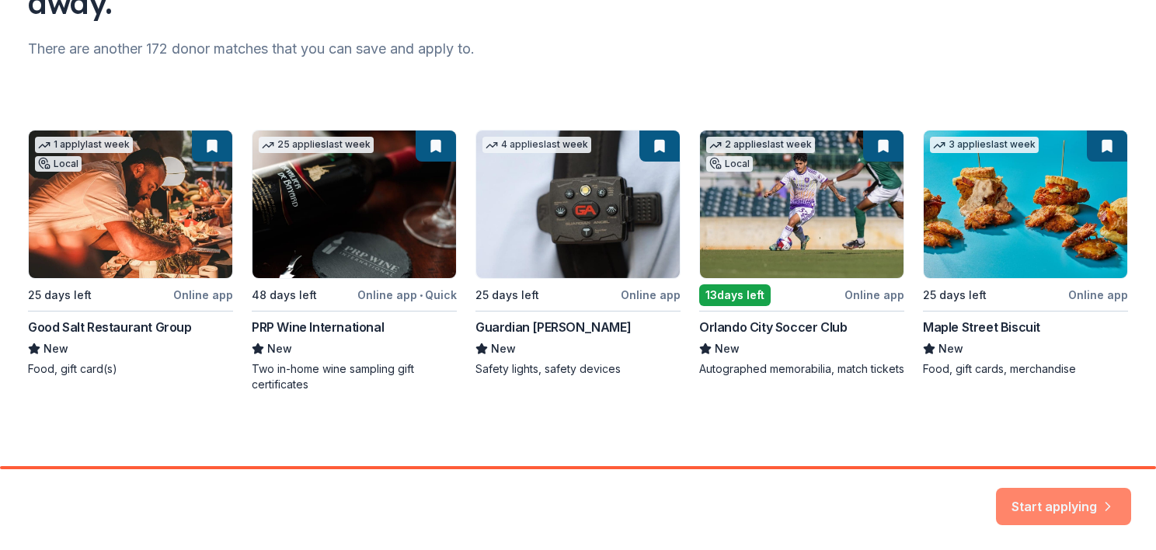
click at [1054, 503] on button "Start applying" at bounding box center [1063, 497] width 135 height 37
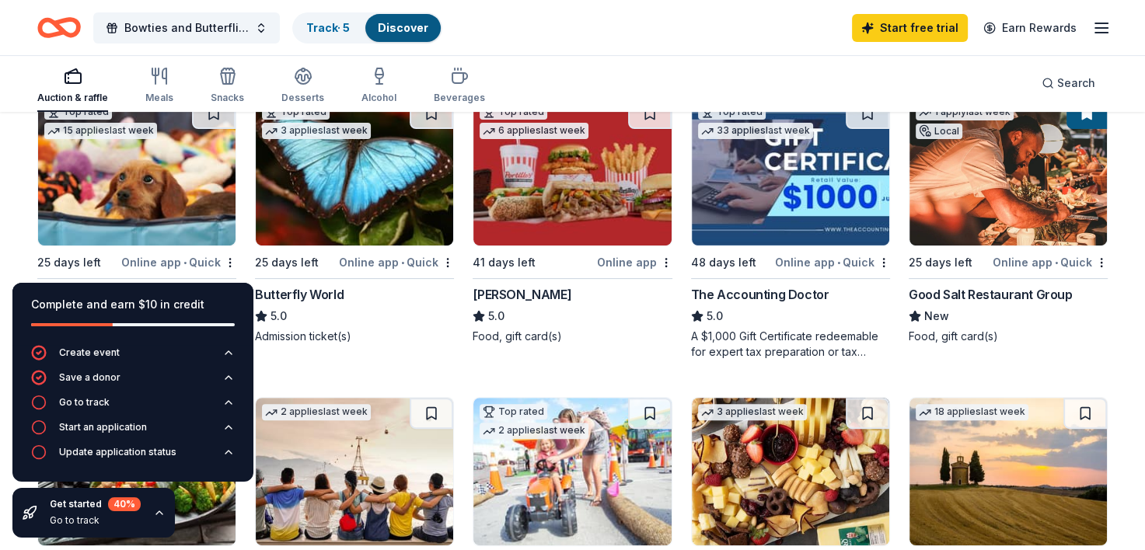
scroll to position [466, 0]
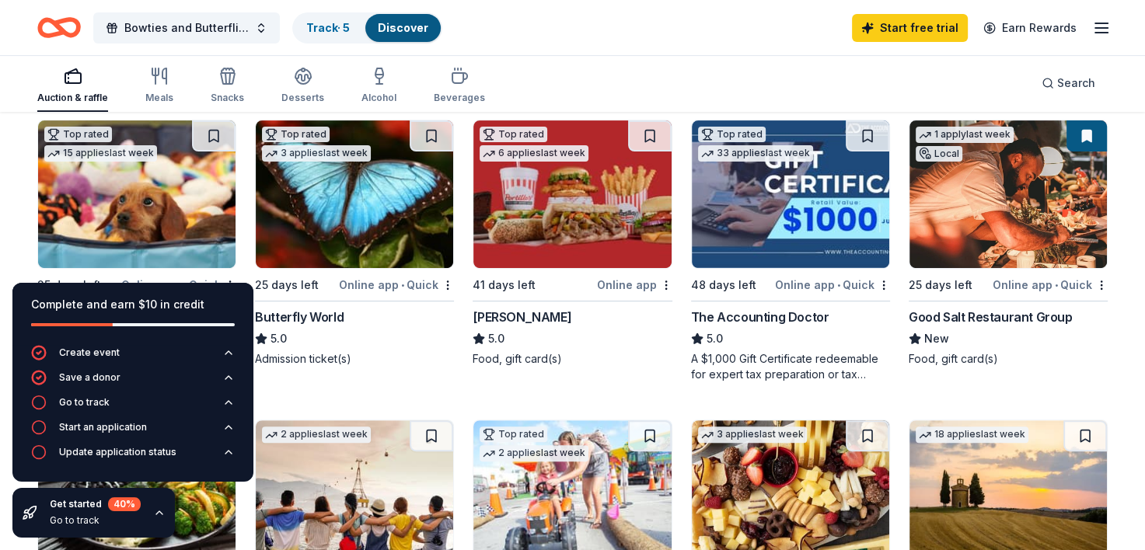
click at [355, 215] on img at bounding box center [354, 194] width 197 height 148
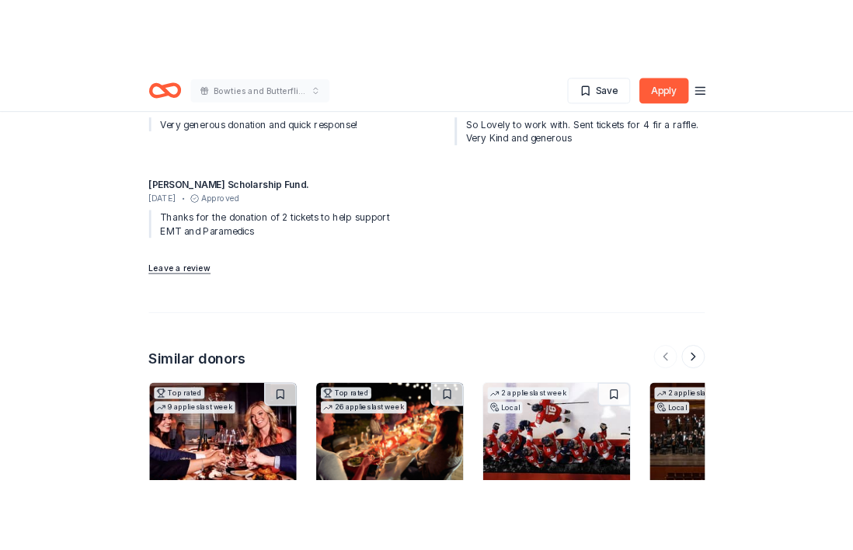
scroll to position [1710, 0]
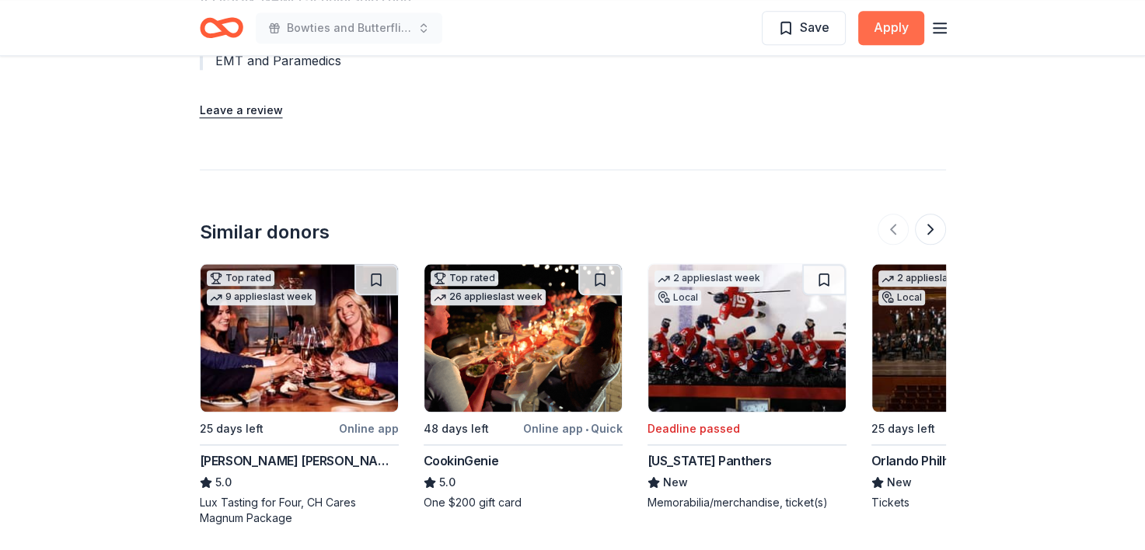
click at [898, 31] on button "Apply" at bounding box center [891, 28] width 66 height 34
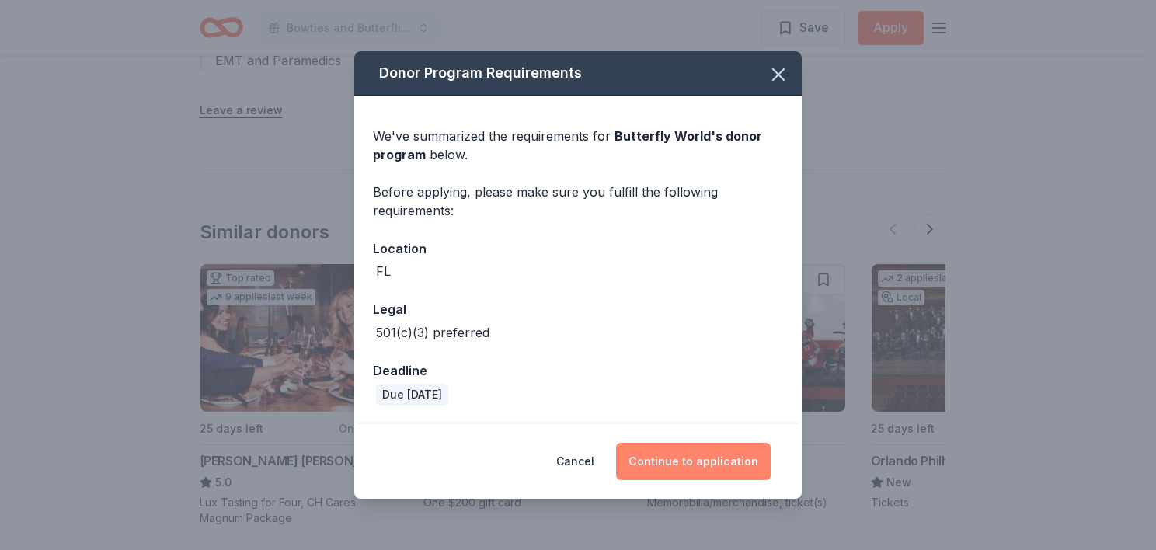
click at [699, 465] on button "Continue to application" at bounding box center [693, 461] width 155 height 37
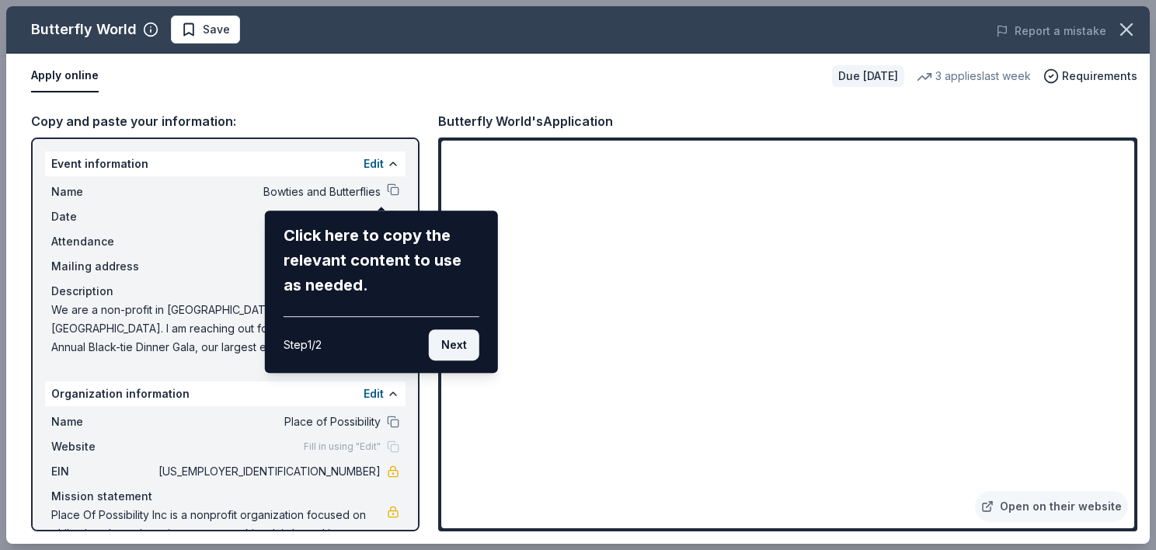
click at [452, 345] on button "Next" at bounding box center [454, 344] width 51 height 31
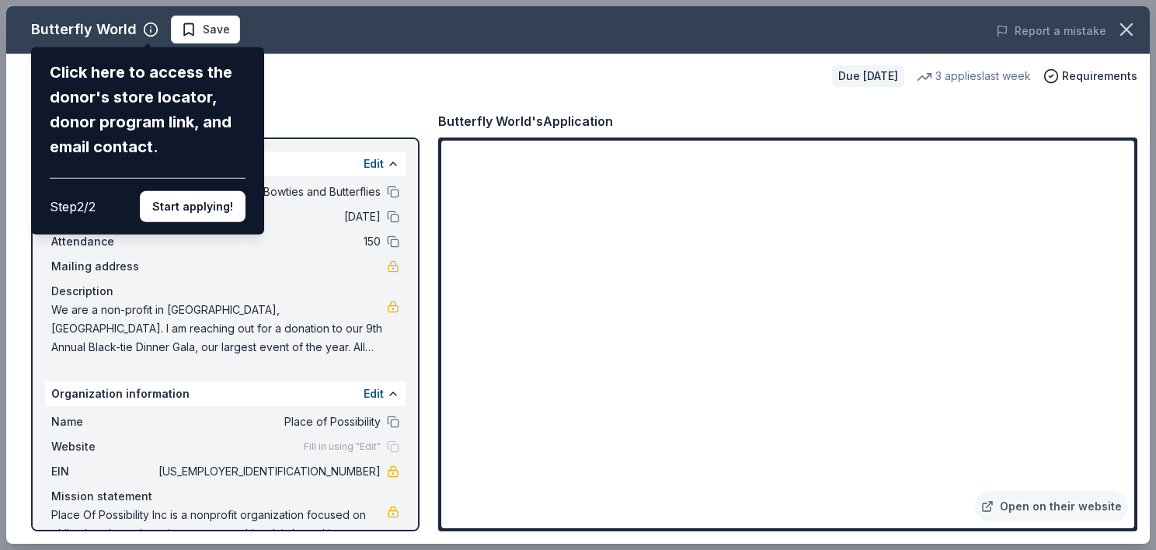
drag, startPoint x: 413, startPoint y: 229, endPoint x: 435, endPoint y: 317, distance: 90.5
click at [435, 317] on div "Butterfly World Click here to access the donor's store locator, donor program l…" at bounding box center [578, 275] width 1144 height 538
drag, startPoint x: 413, startPoint y: 365, endPoint x: 407, endPoint y: 423, distance: 57.8
click at [407, 423] on div "Butterfly World Click here to access the donor's store locator, donor program l…" at bounding box center [578, 275] width 1144 height 538
click at [412, 518] on div "Butterfly World Click here to access the donor's store locator, donor program l…" at bounding box center [578, 275] width 1144 height 538
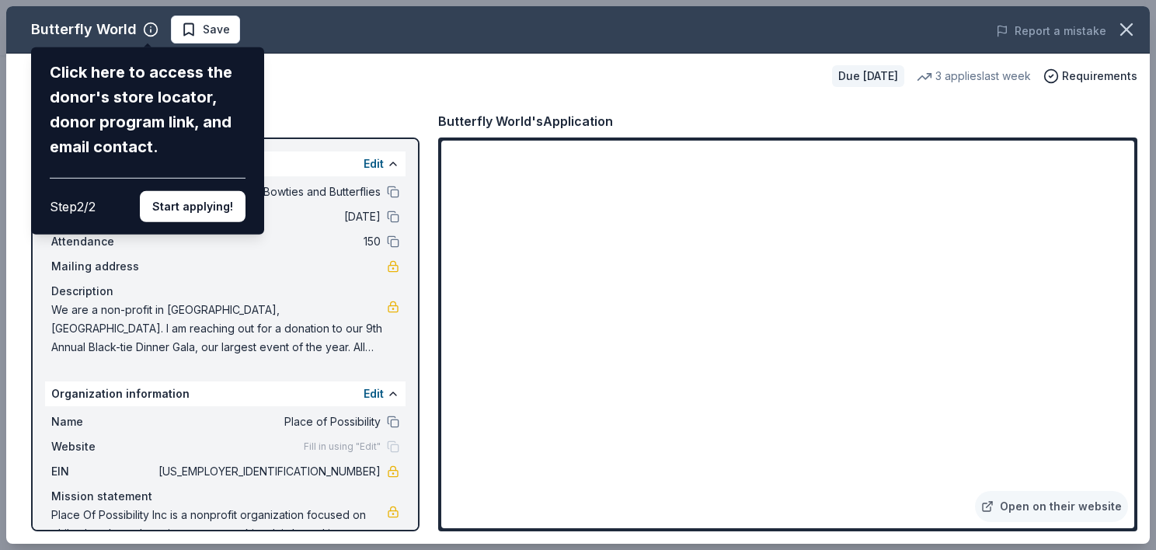
click at [412, 518] on div "Butterfly World Click here to access the donor's store locator, donor program l…" at bounding box center [578, 275] width 1144 height 538
drag, startPoint x: 412, startPoint y: 518, endPoint x: 594, endPoint y: 417, distance: 208.3
click at [594, 417] on div "Butterfly World Click here to access the donor's store locator, donor program l…" at bounding box center [578, 275] width 1144 height 538
click at [550, 414] on div "Butterfly World Click here to access the donor's store locator, donor program l…" at bounding box center [578, 275] width 1144 height 538
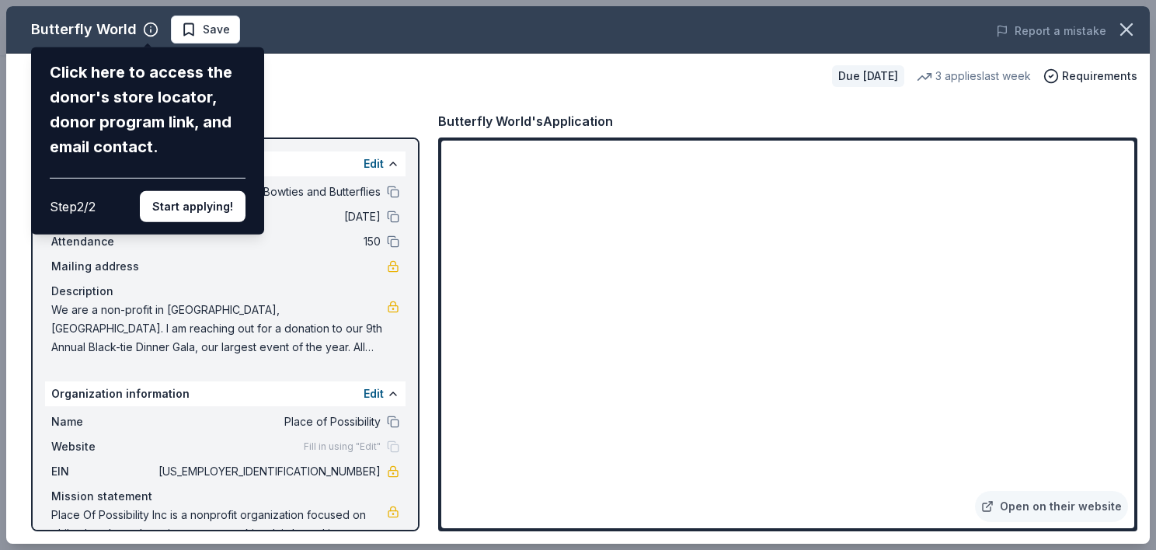
click at [522, 417] on div "Butterfly World Click here to access the donor's store locator, donor program l…" at bounding box center [578, 275] width 1144 height 538
click at [516, 410] on div "Butterfly World Click here to access the donor's store locator, donor program l…" at bounding box center [578, 275] width 1144 height 538
click at [511, 414] on div "Butterfly World Click here to access the donor's store locator, donor program l…" at bounding box center [578, 275] width 1144 height 538
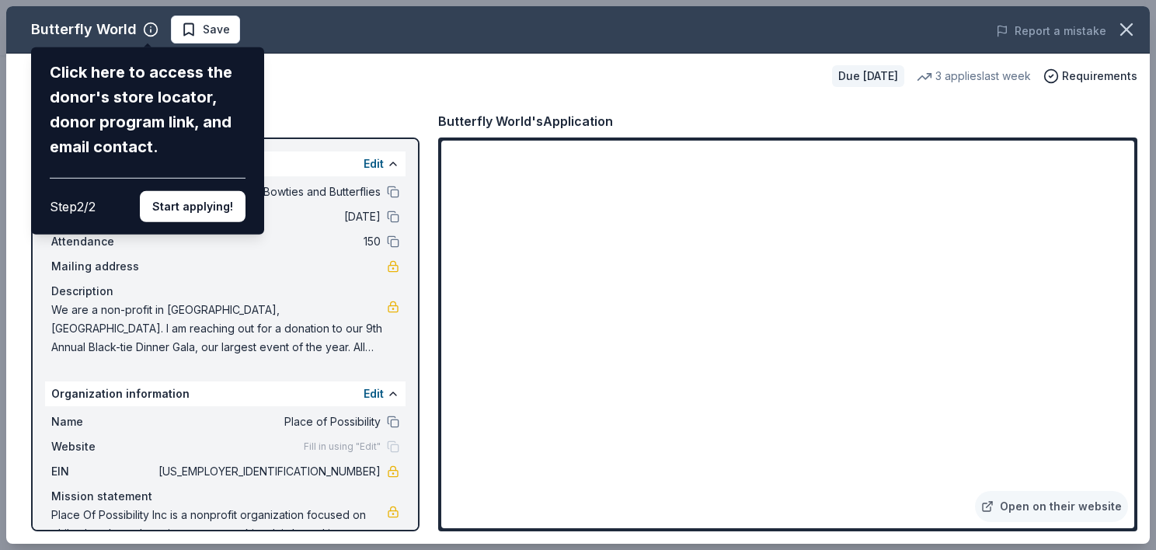
click at [511, 414] on div "Butterfly World Click here to access the donor's store locator, donor program l…" at bounding box center [578, 275] width 1144 height 538
click at [171, 205] on button "Start applying!" at bounding box center [193, 206] width 106 height 31
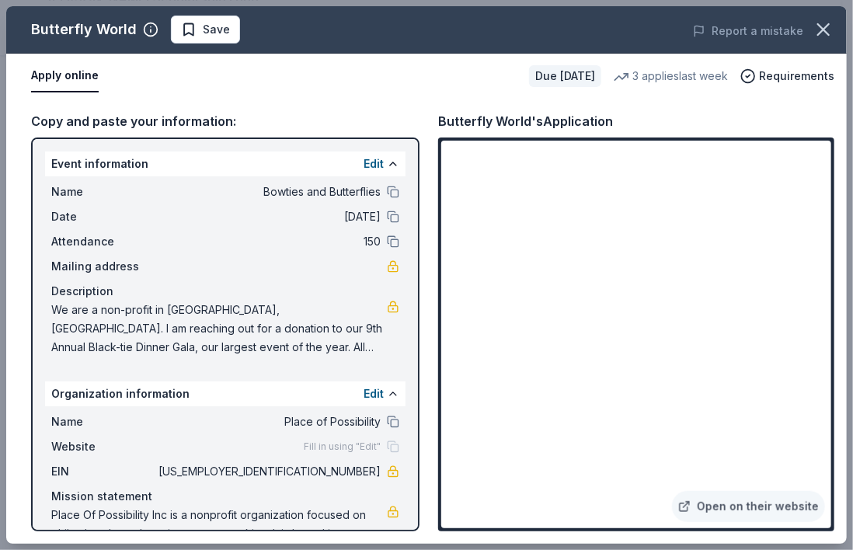
click at [50, 73] on button "Apply online" at bounding box center [65, 76] width 68 height 33
click at [203, 31] on span "Save" at bounding box center [216, 29] width 27 height 19
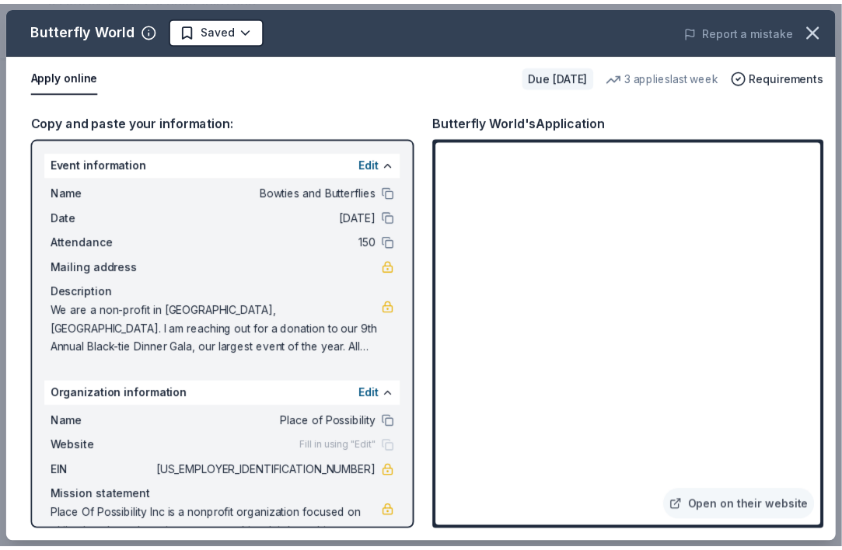
scroll to position [50, 0]
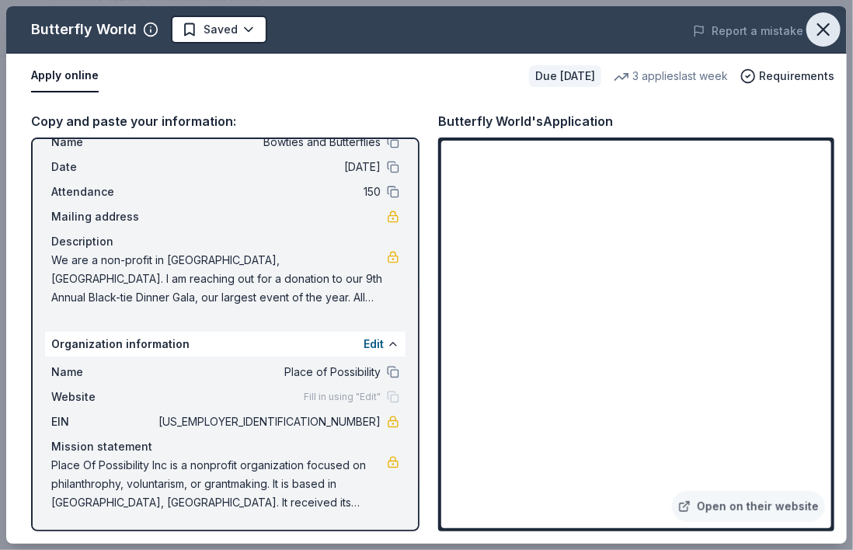
click at [831, 19] on icon "button" at bounding box center [824, 30] width 22 height 22
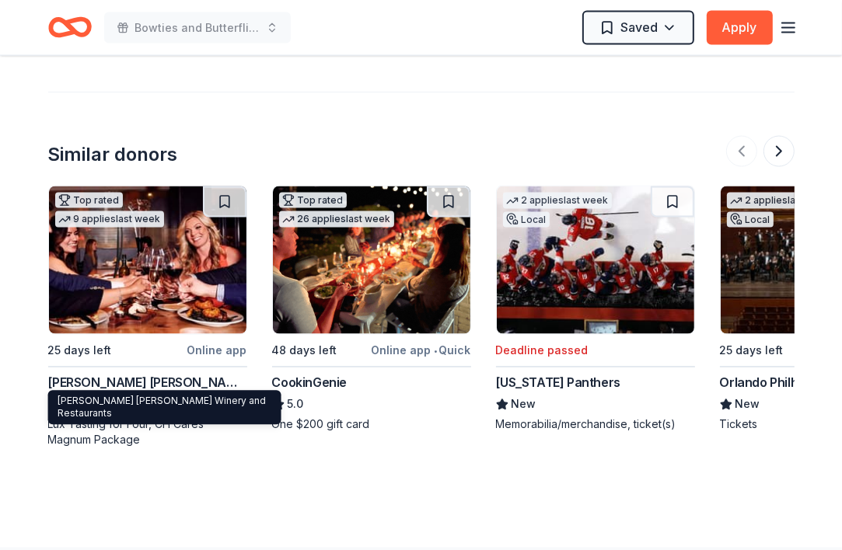
scroll to position [1865, 0]
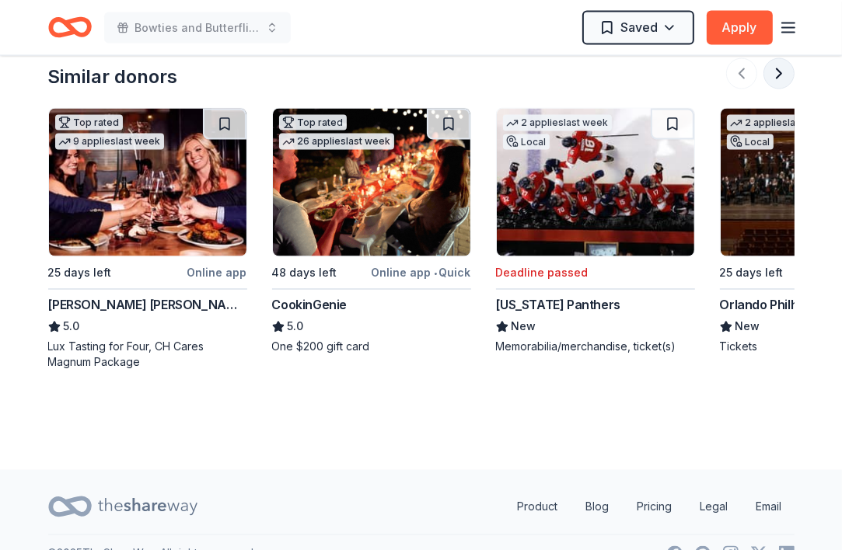
click at [777, 68] on button at bounding box center [778, 73] width 31 height 31
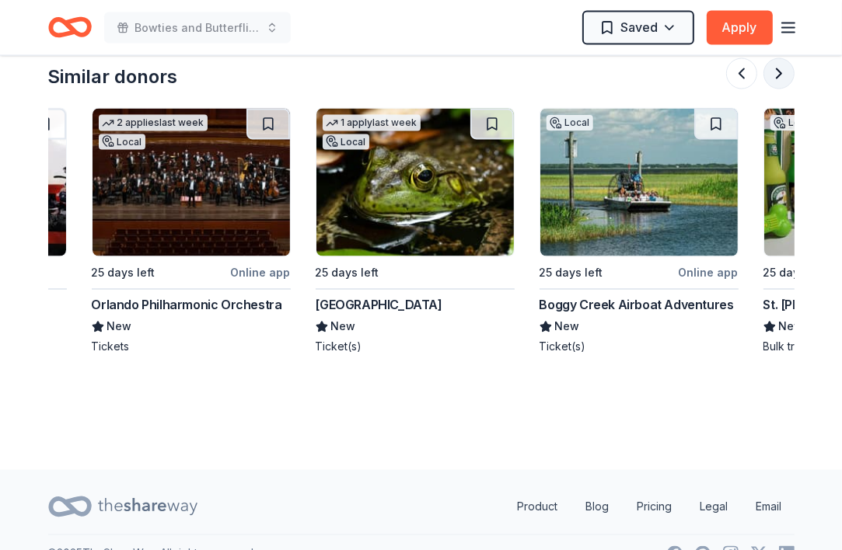
scroll to position [0, 671]
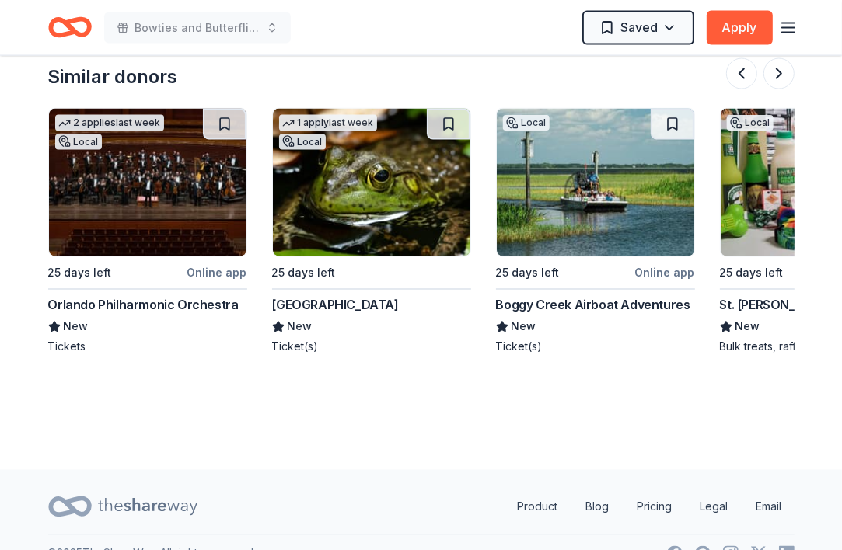
click at [111, 305] on div "Orlando Philharmonic Orchestra" at bounding box center [143, 305] width 190 height 19
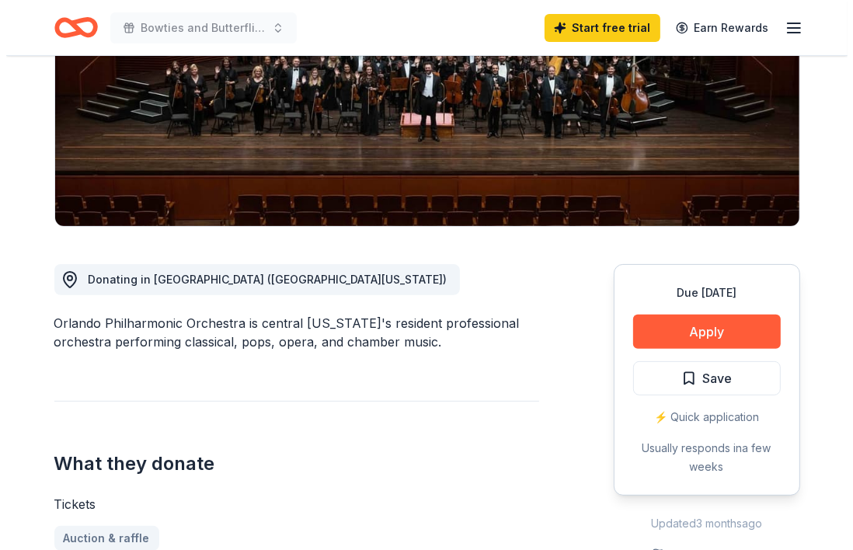
scroll to position [311, 0]
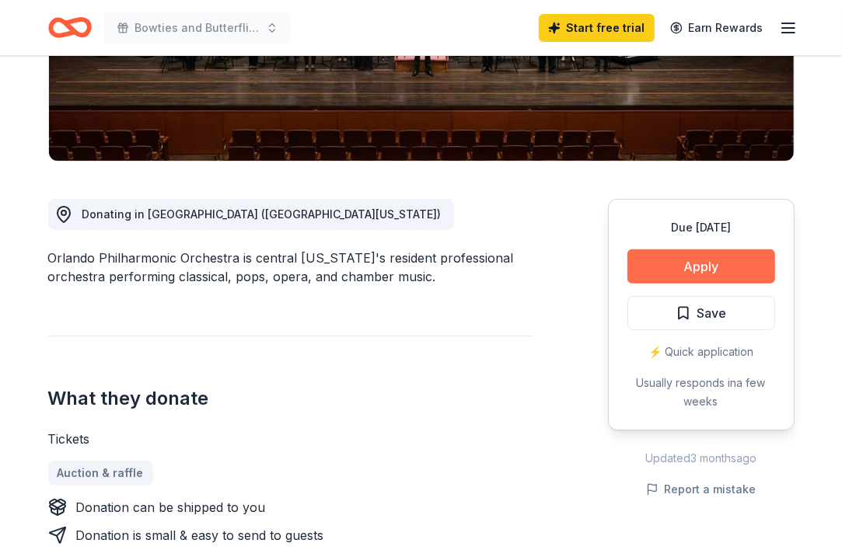
click at [693, 266] on button "Apply" at bounding box center [701, 266] width 148 height 34
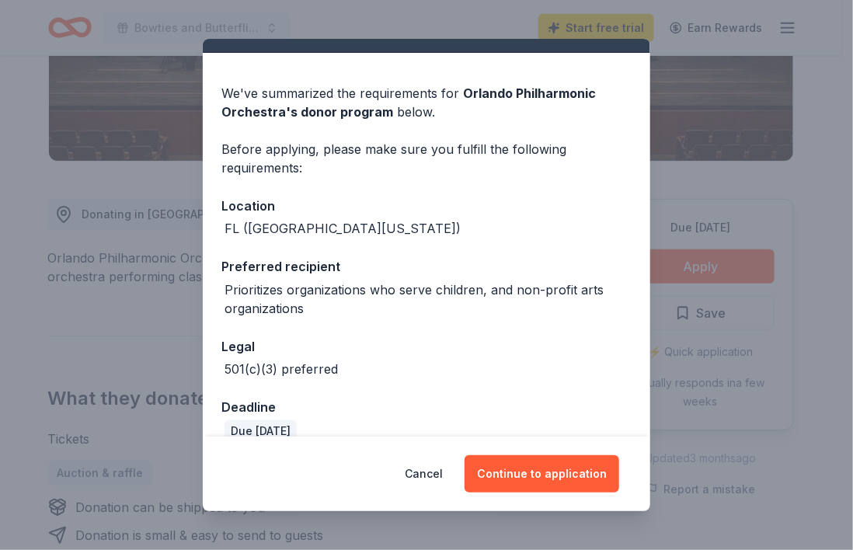
scroll to position [54, 0]
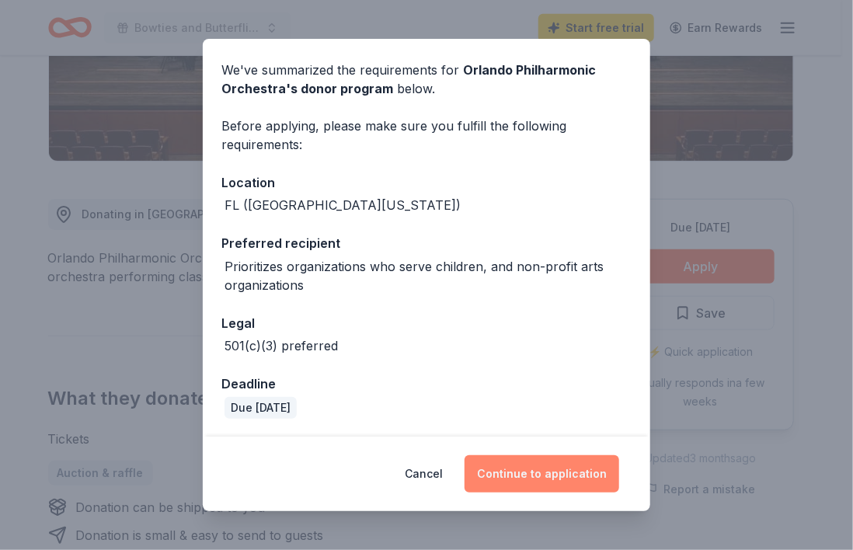
click at [546, 473] on button "Continue to application" at bounding box center [542, 473] width 155 height 37
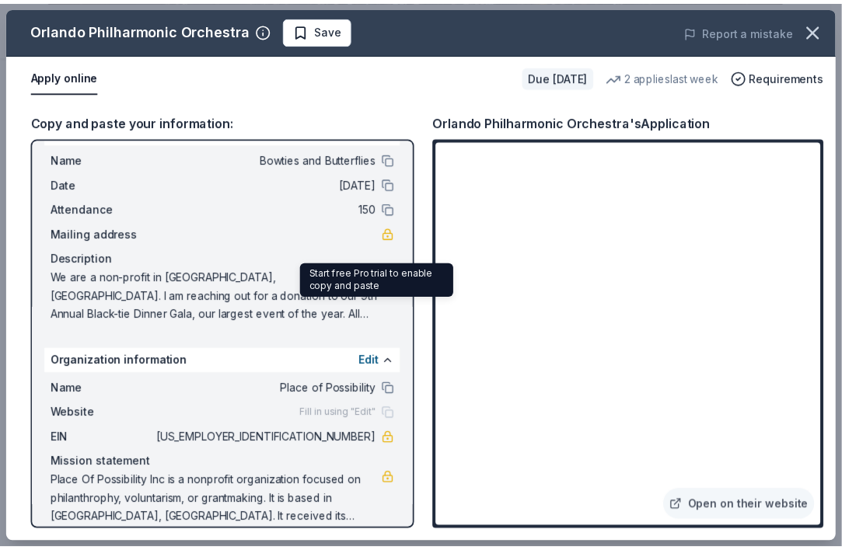
scroll to position [50, 0]
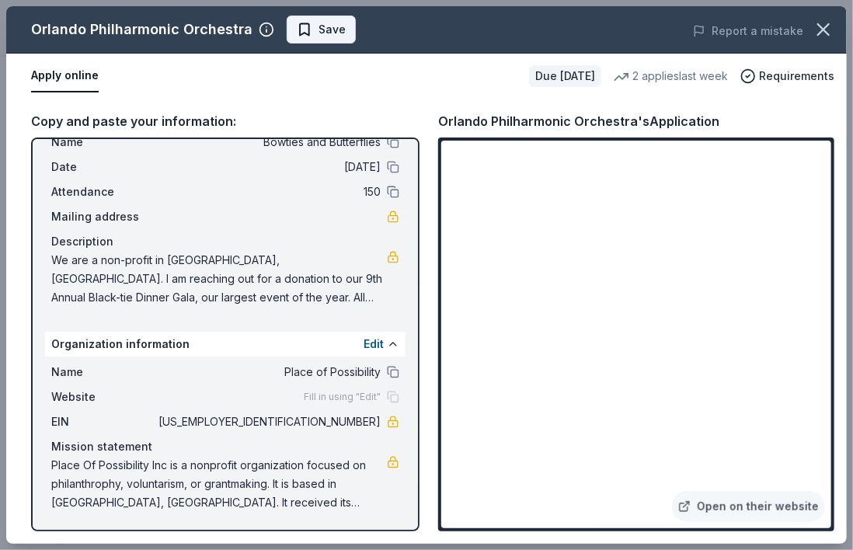
click at [319, 25] on span "Save" at bounding box center [332, 29] width 27 height 19
click at [831, 26] on icon "button" at bounding box center [824, 30] width 22 height 22
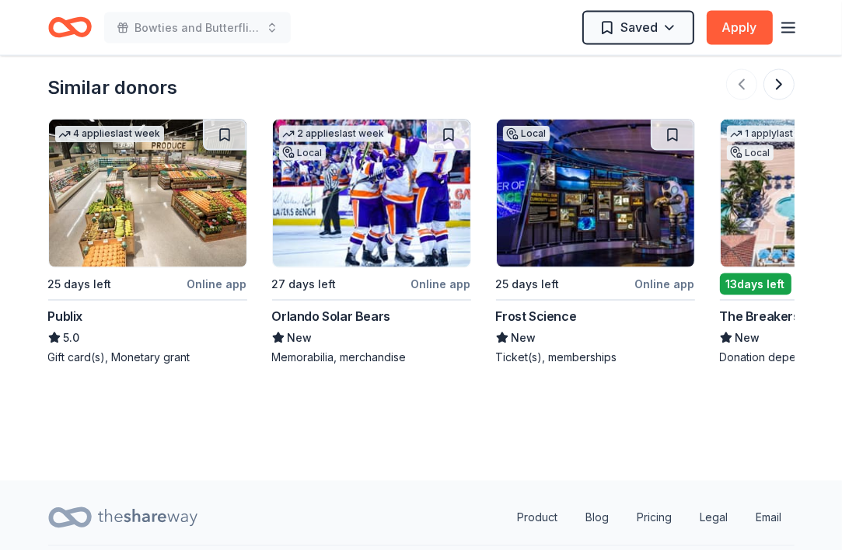
scroll to position [1787, 0]
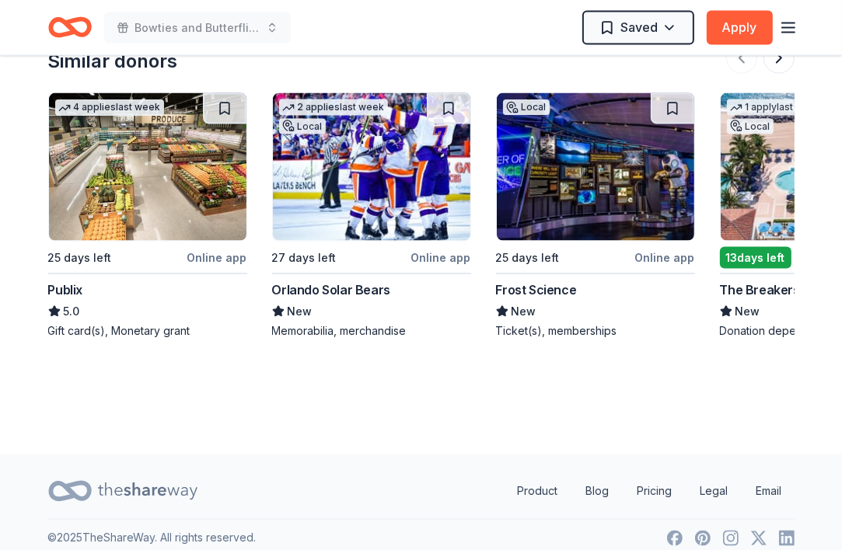
click at [755, 192] on img at bounding box center [818, 167] width 197 height 148
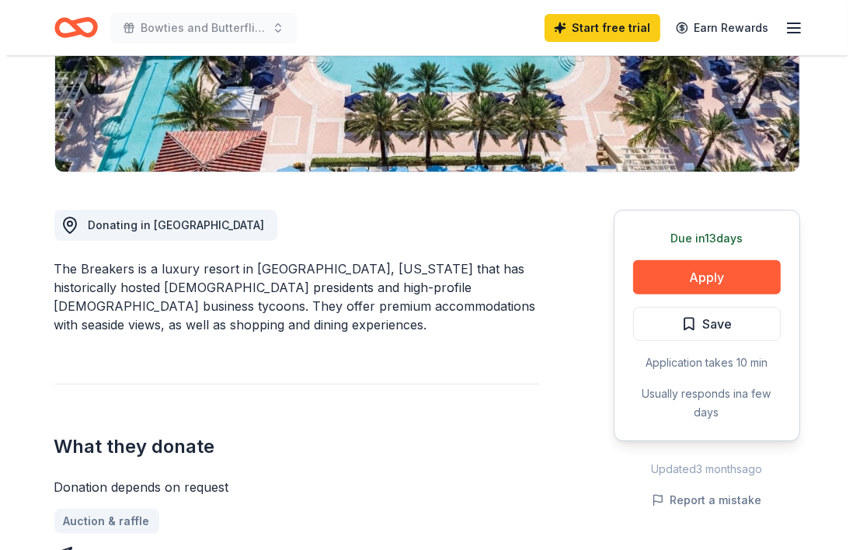
scroll to position [311, 0]
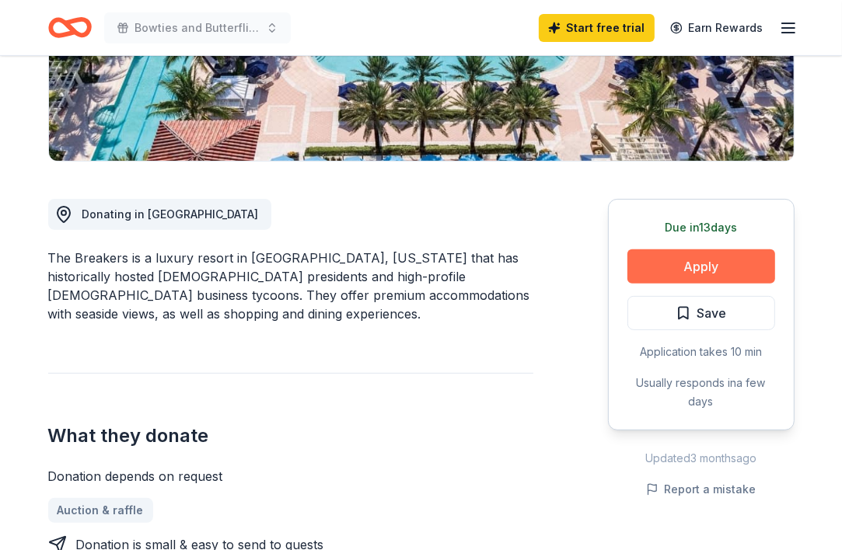
click at [690, 267] on button "Apply" at bounding box center [701, 266] width 148 height 34
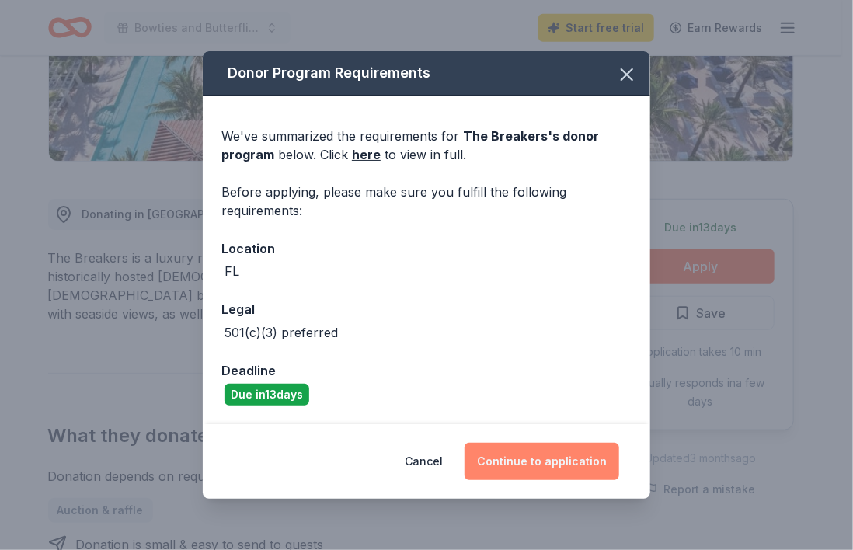
click at [553, 461] on button "Continue to application" at bounding box center [542, 461] width 155 height 37
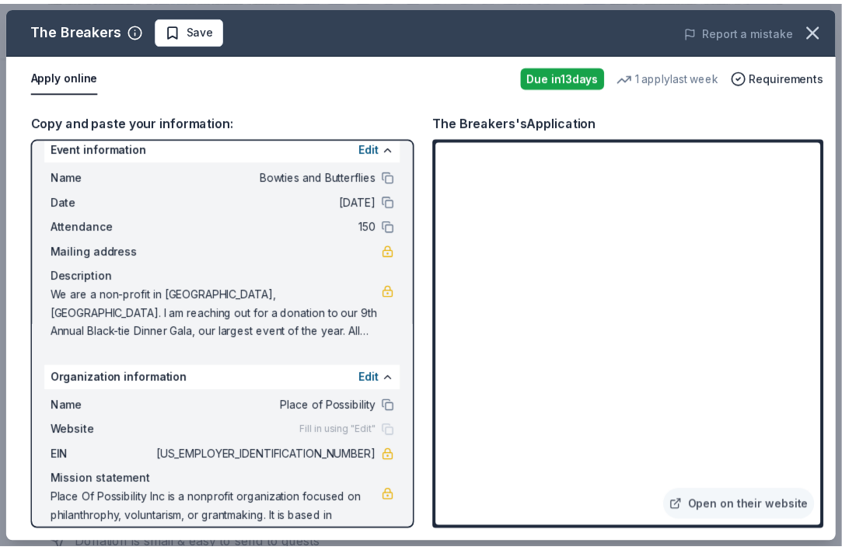
scroll to position [0, 0]
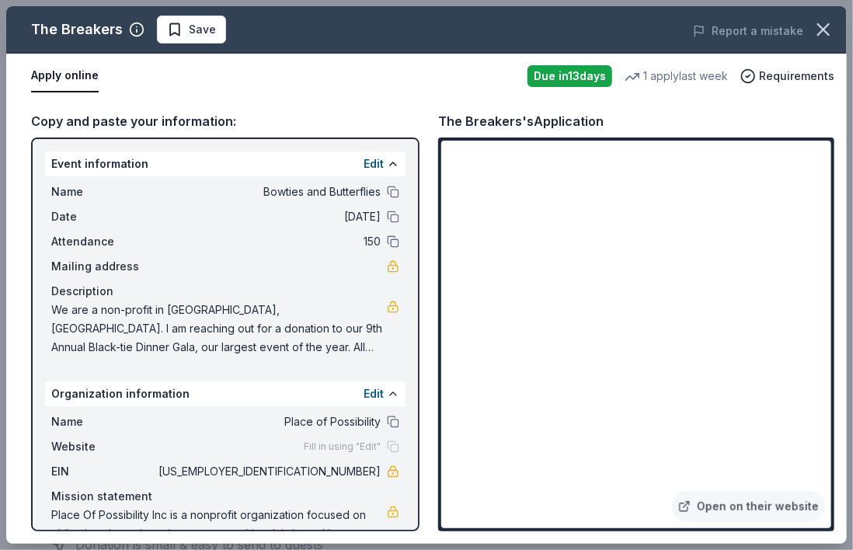
drag, startPoint x: 310, startPoint y: 472, endPoint x: 357, endPoint y: 470, distance: 46.6
click at [357, 470] on span "[US_EMPLOYER_IDENTIFICATION_NUMBER]" at bounding box center [267, 471] width 225 height 19
drag, startPoint x: 371, startPoint y: 469, endPoint x: 308, endPoint y: 468, distance: 62.2
click at [308, 468] on div "EIN 81-2572797" at bounding box center [225, 471] width 348 height 19
click at [209, 30] on span "Save" at bounding box center [202, 29] width 27 height 19
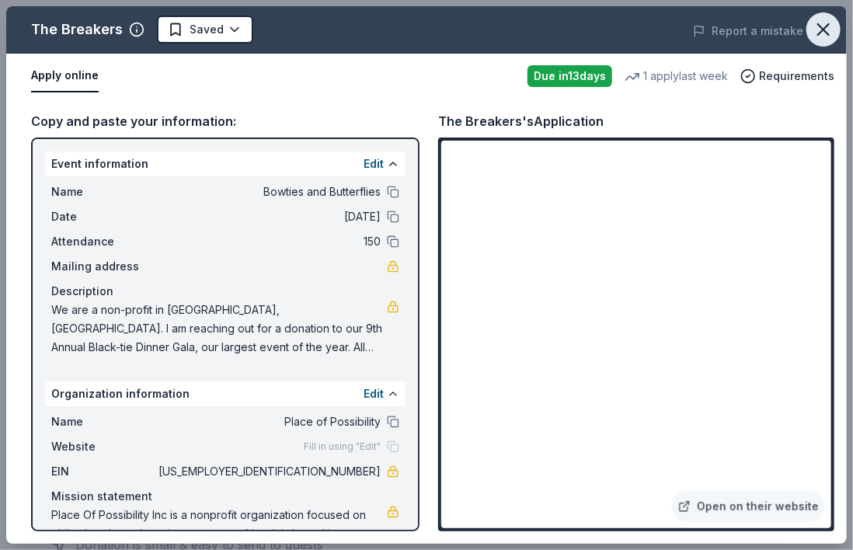
click at [824, 26] on icon "button" at bounding box center [824, 30] width 22 height 22
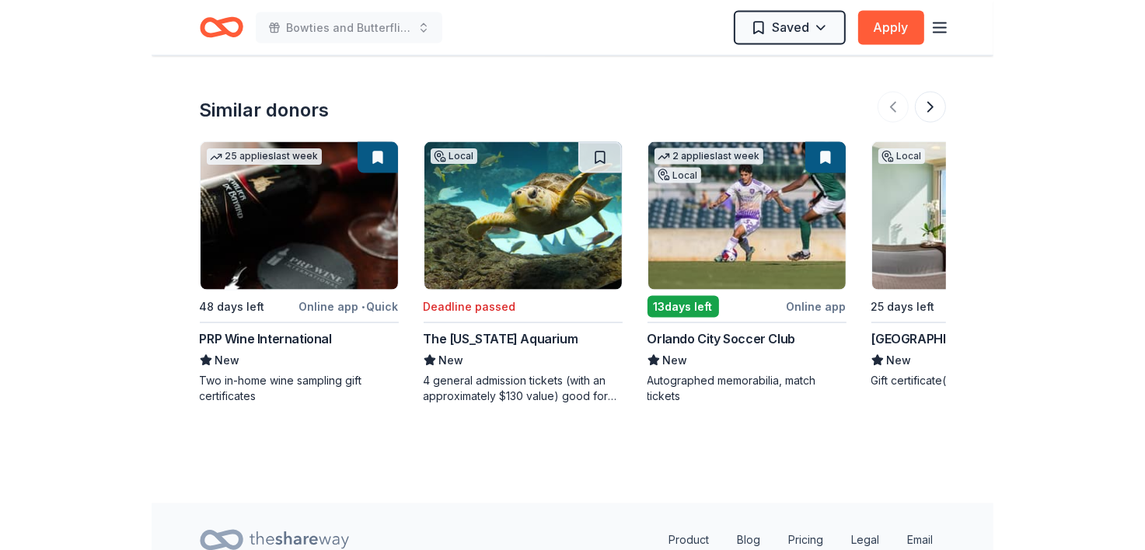
scroll to position [1632, 0]
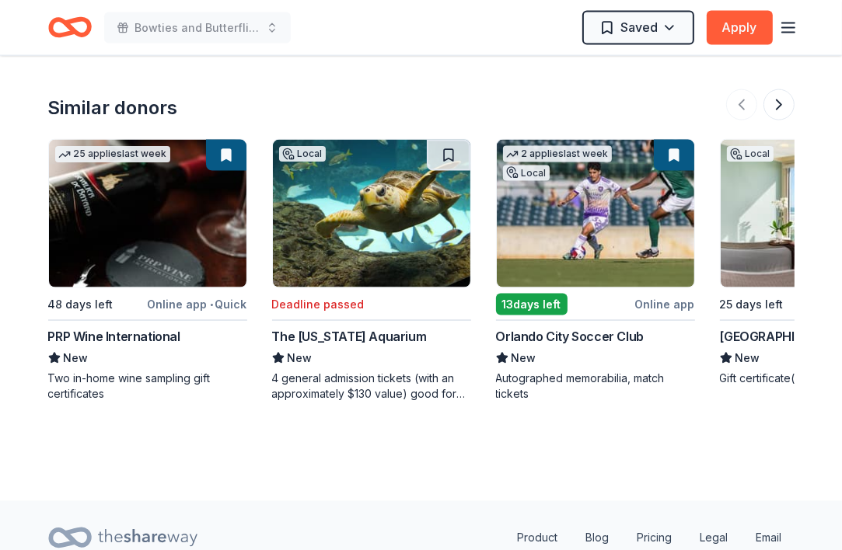
click at [768, 261] on img at bounding box center [818, 214] width 197 height 148
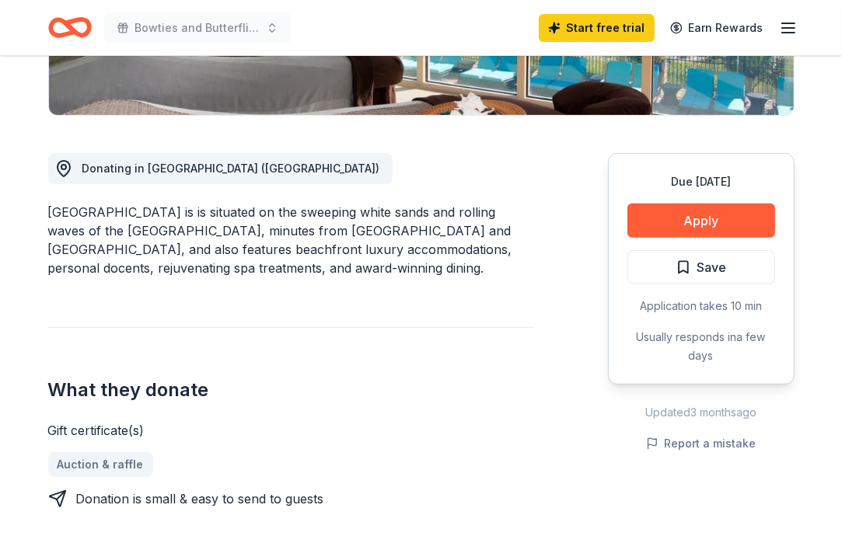
scroll to position [311, 0]
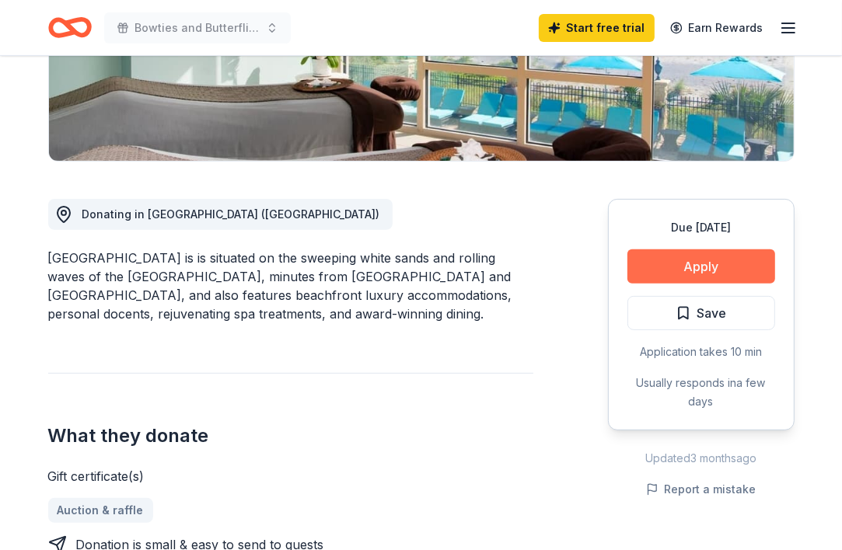
click at [695, 267] on button "Apply" at bounding box center [701, 266] width 148 height 34
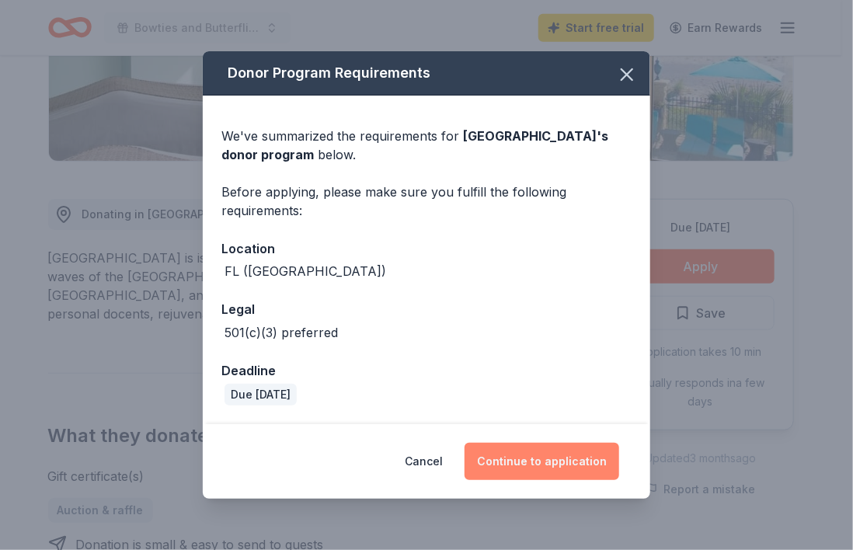
click at [537, 456] on button "Continue to application" at bounding box center [542, 461] width 155 height 37
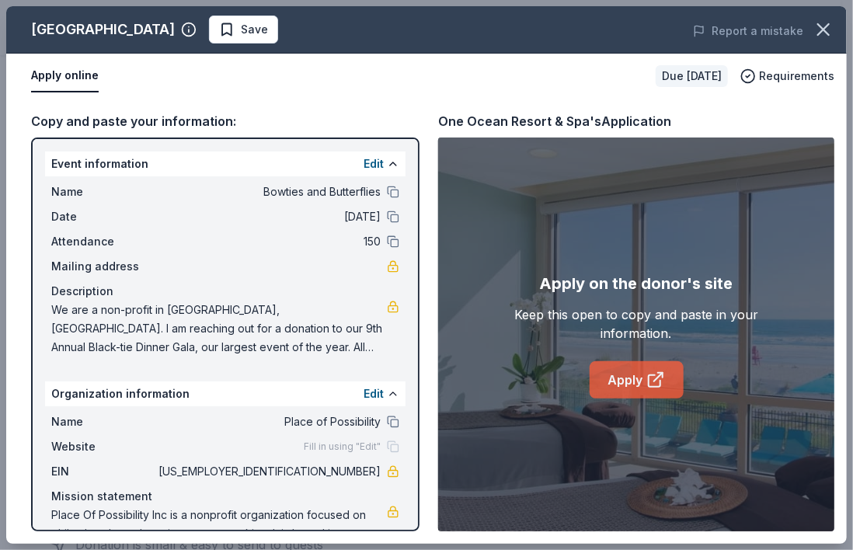
click at [629, 362] on link "Apply" at bounding box center [637, 379] width 94 height 37
click at [268, 29] on span "Save" at bounding box center [254, 29] width 27 height 19
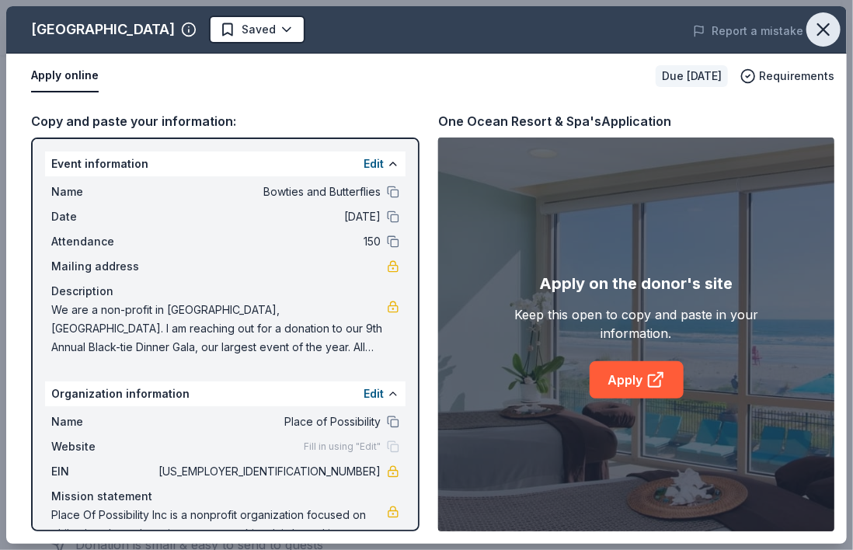
click at [824, 32] on icon "button" at bounding box center [824, 30] width 22 height 22
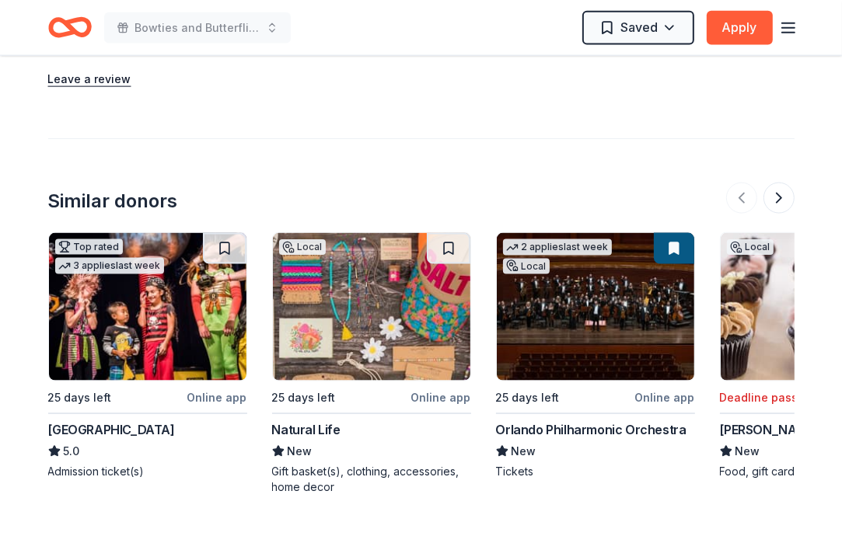
scroll to position [1538, 0]
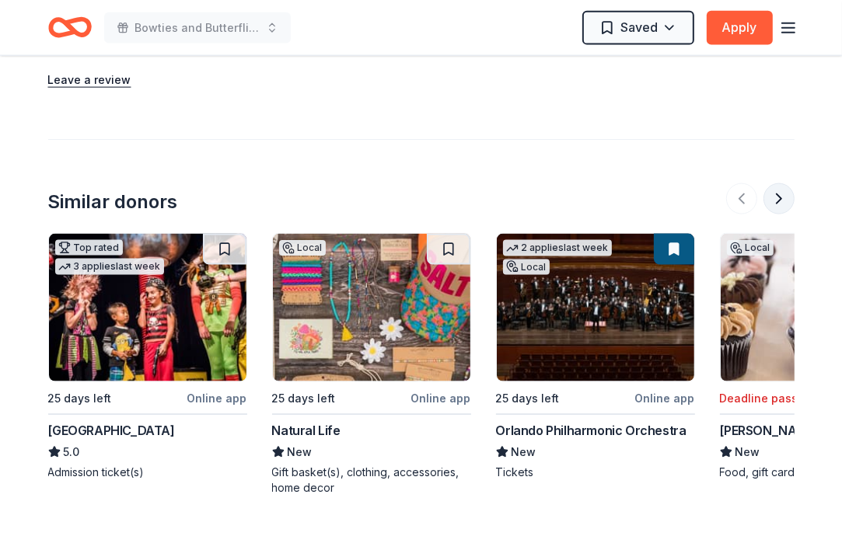
click at [781, 199] on button at bounding box center [778, 198] width 31 height 31
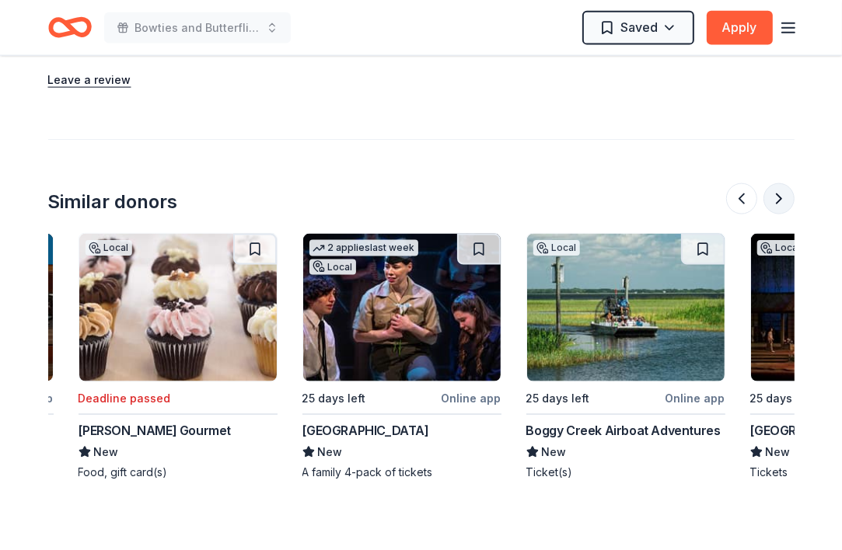
scroll to position [0, 671]
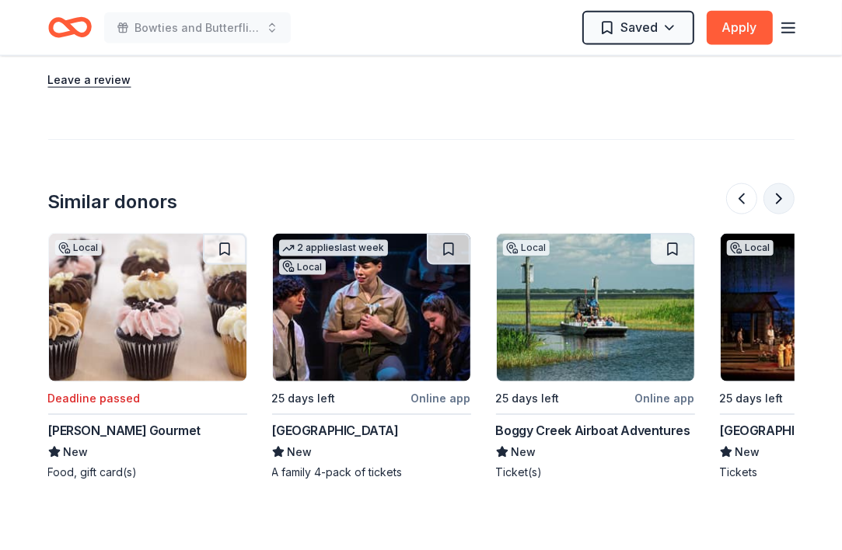
click at [782, 199] on button at bounding box center [778, 198] width 31 height 31
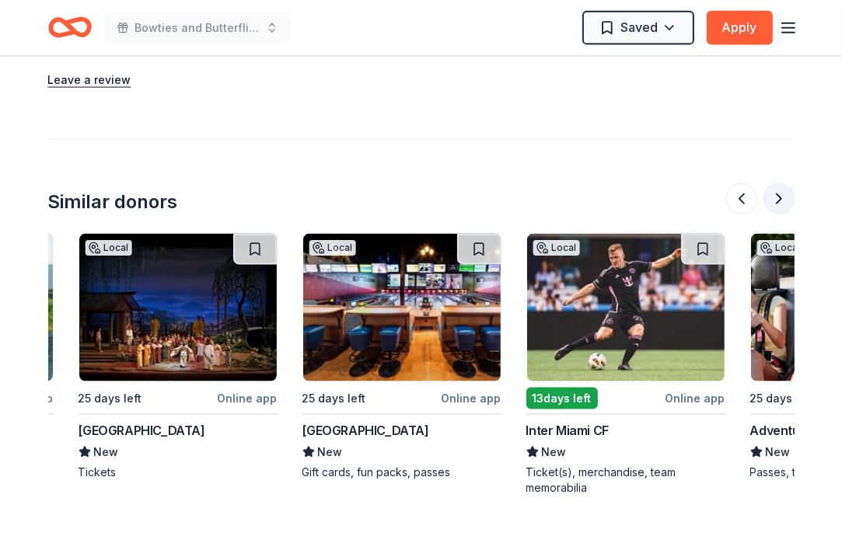
scroll to position [0, 1343]
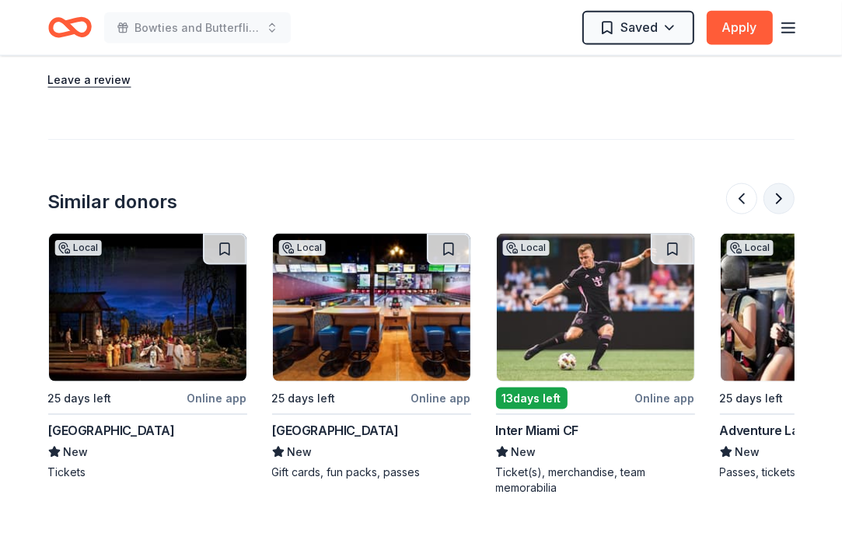
click at [782, 199] on button at bounding box center [778, 198] width 31 height 31
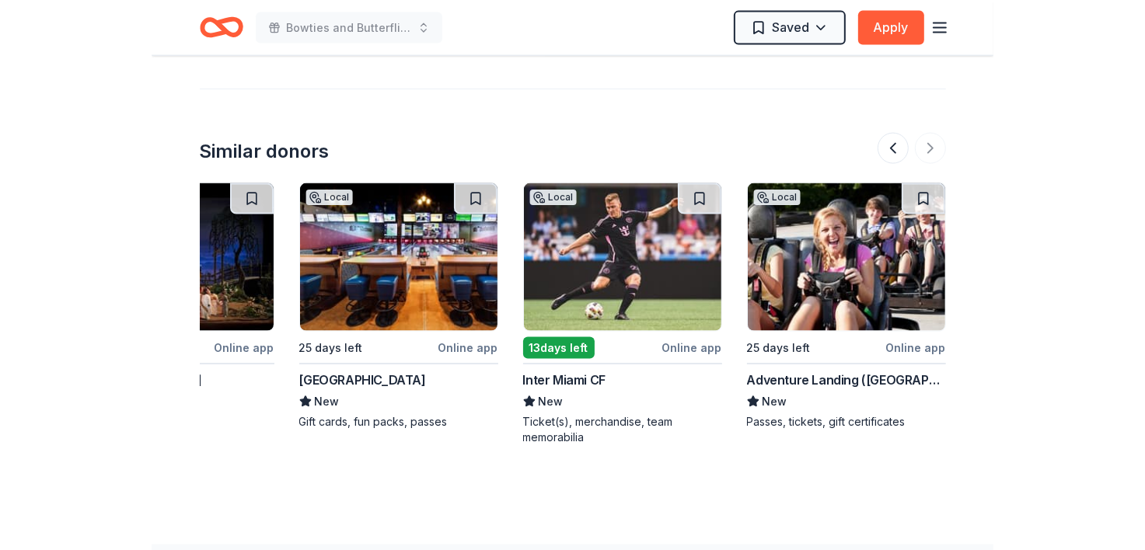
scroll to position [1616, 0]
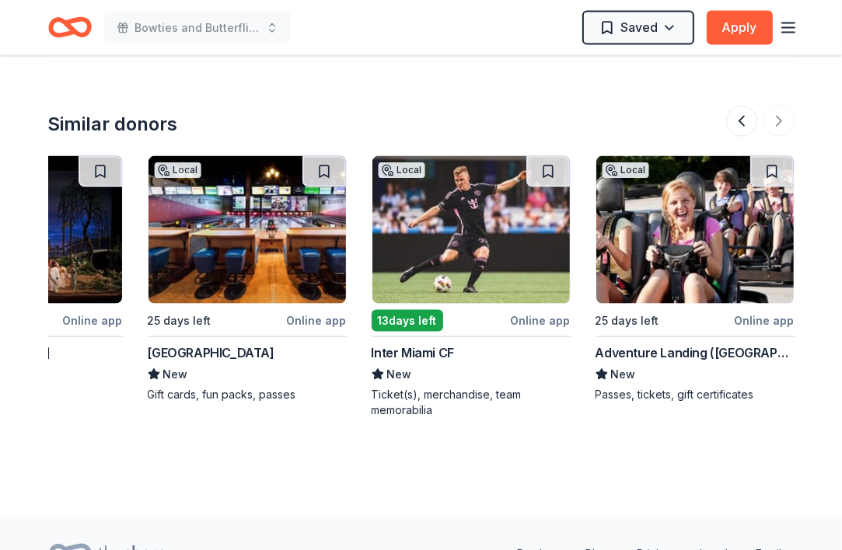
click at [78, 246] on img at bounding box center [23, 230] width 197 height 148
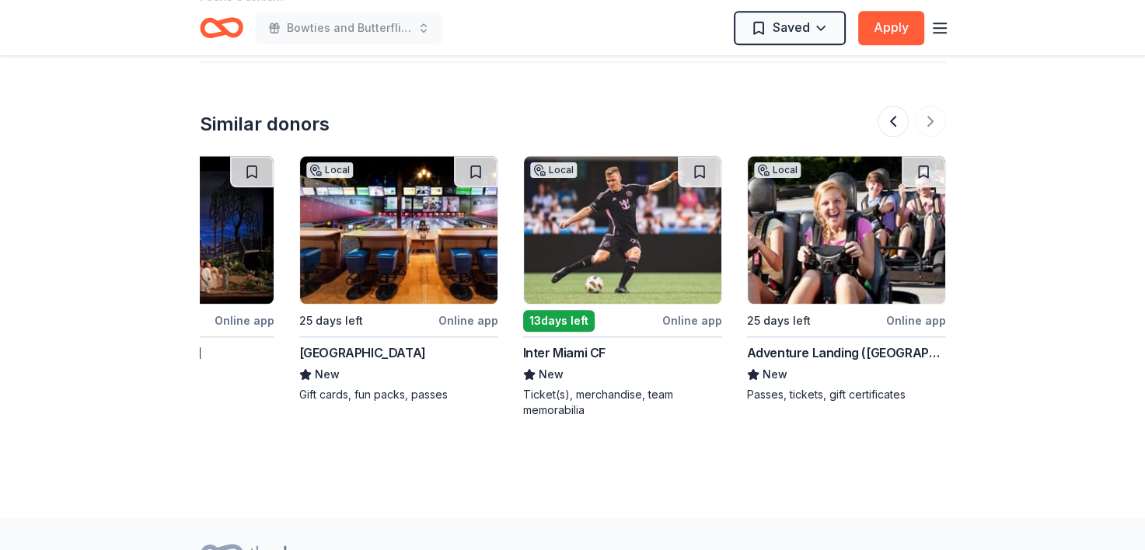
click at [817, 343] on div "Adventure Landing ([GEOGRAPHIC_DATA][PERSON_NAME])" at bounding box center [846, 352] width 199 height 19
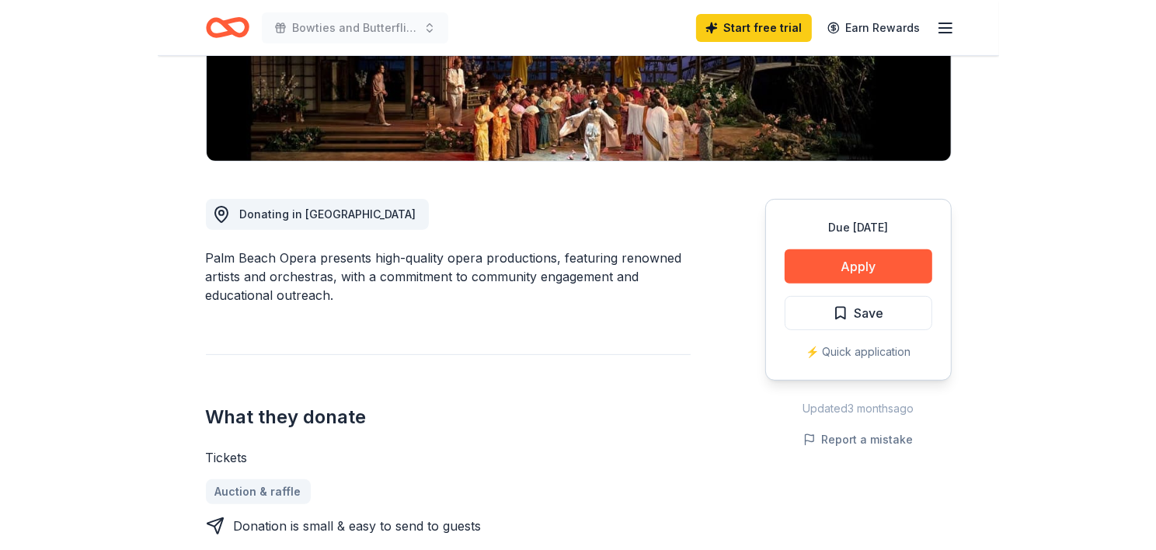
scroll to position [233, 0]
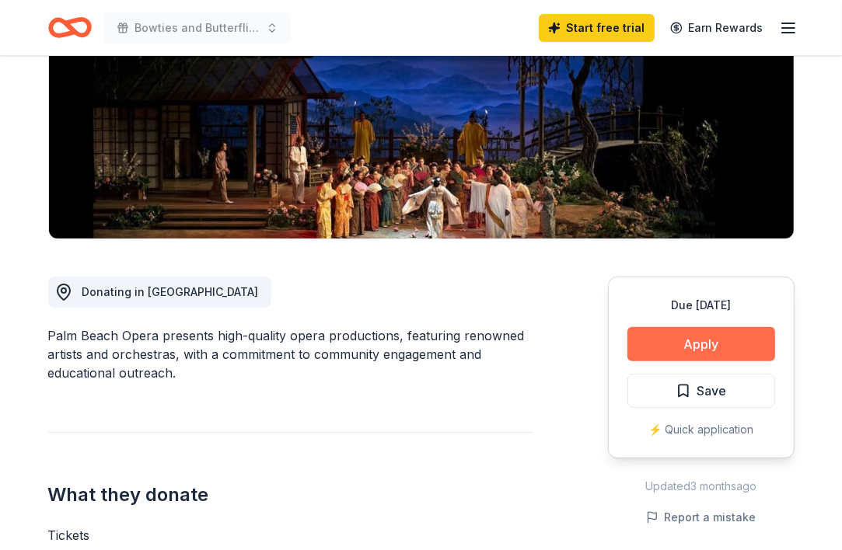
click at [699, 344] on button "Apply" at bounding box center [701, 344] width 148 height 34
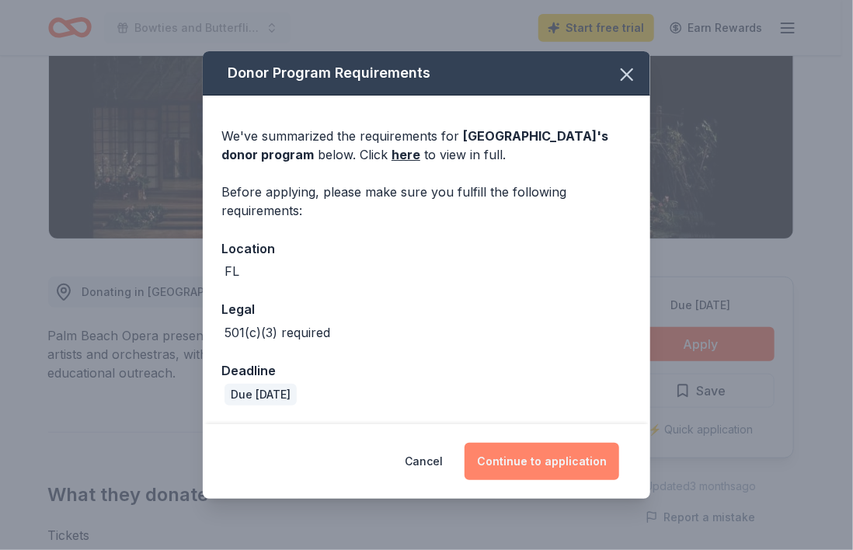
click at [508, 458] on button "Continue to application" at bounding box center [542, 461] width 155 height 37
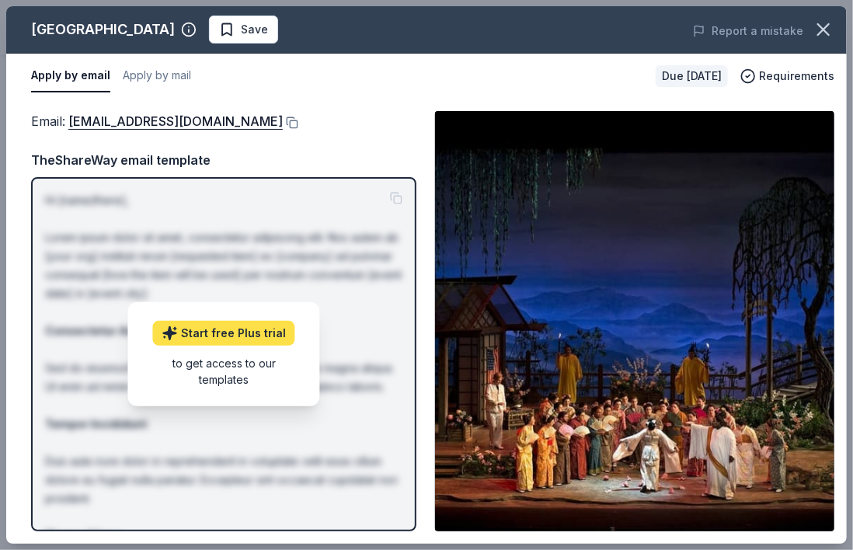
click at [258, 331] on link "Start free Plus trial" at bounding box center [224, 333] width 142 height 25
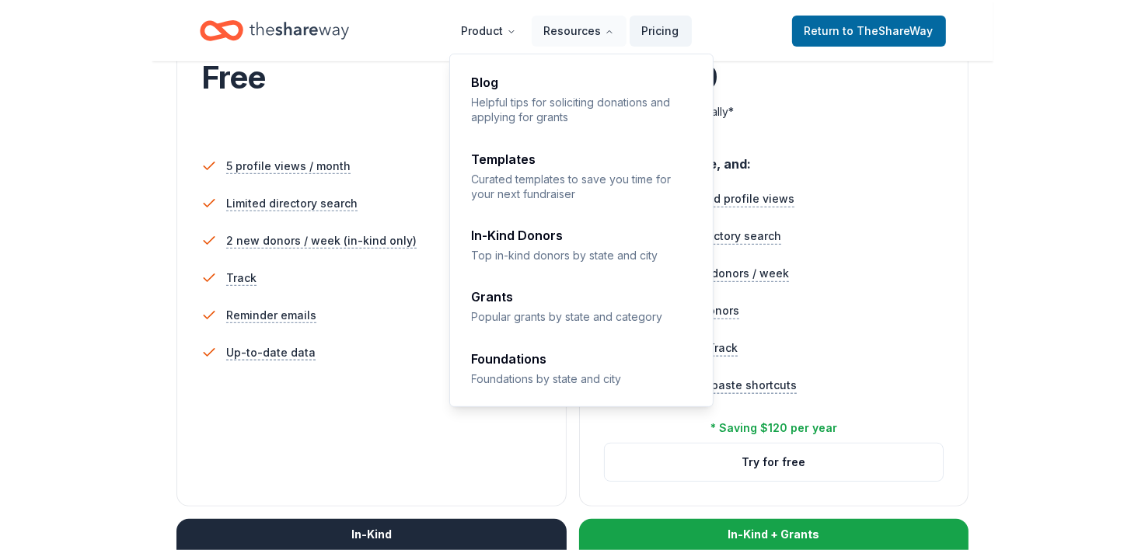
scroll to position [311, 0]
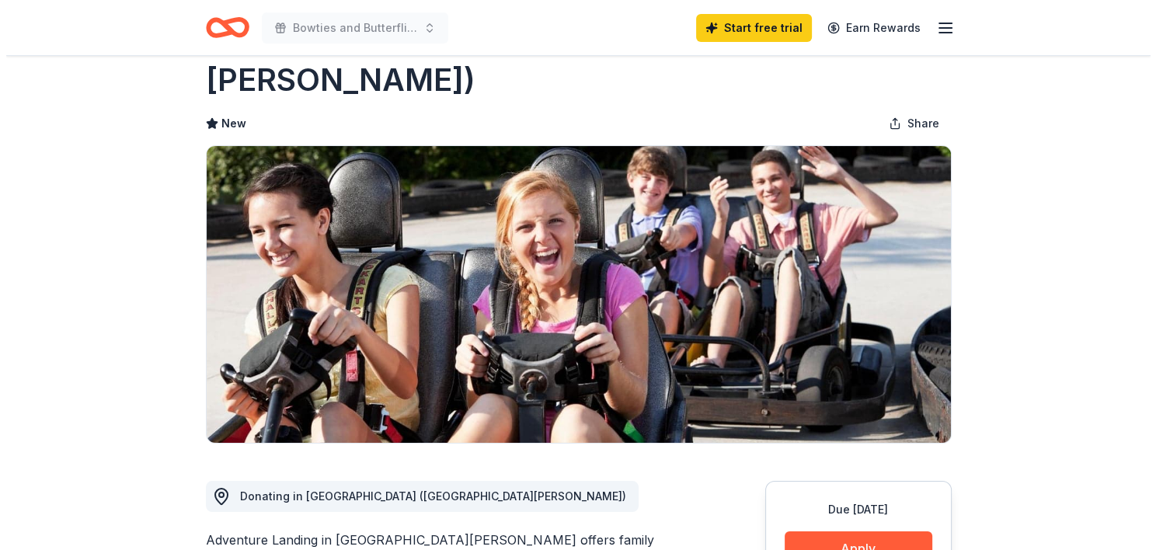
scroll to position [155, 0]
